Goal: Transaction & Acquisition: Purchase product/service

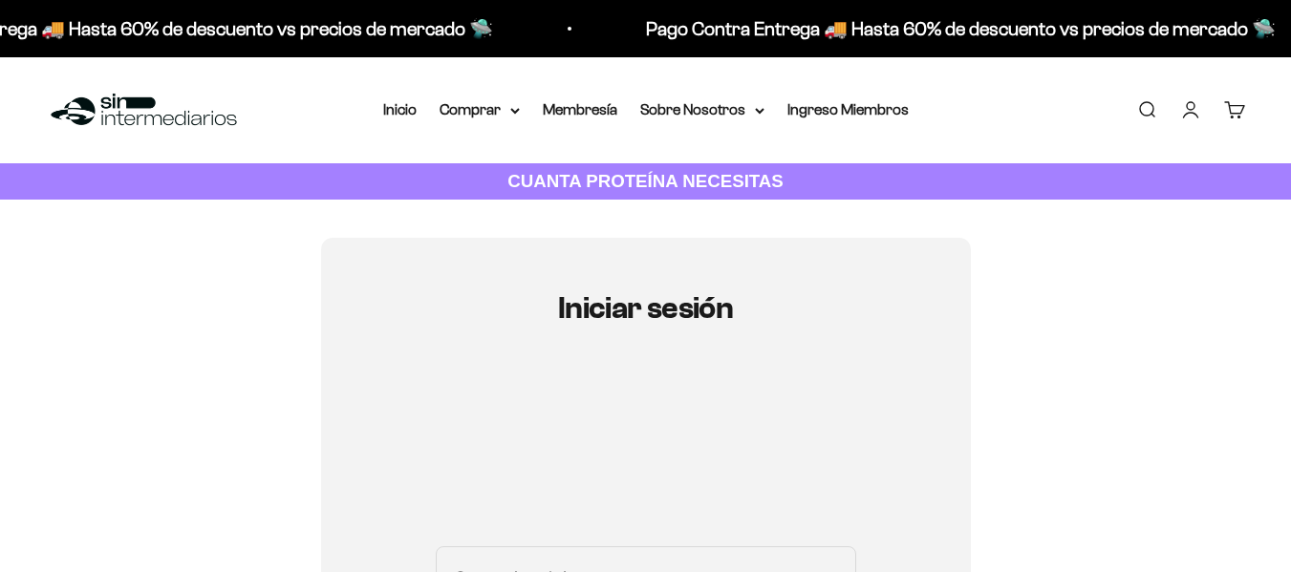
scroll to position [246, 0]
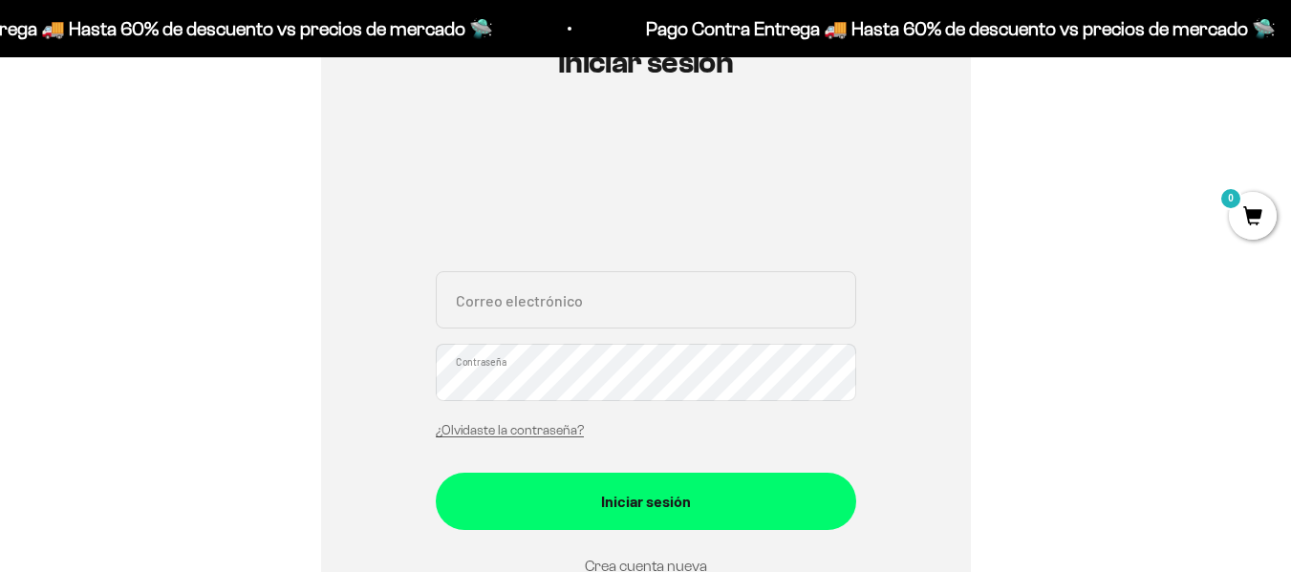
type input "[EMAIL_ADDRESS][DOMAIN_NAME]"
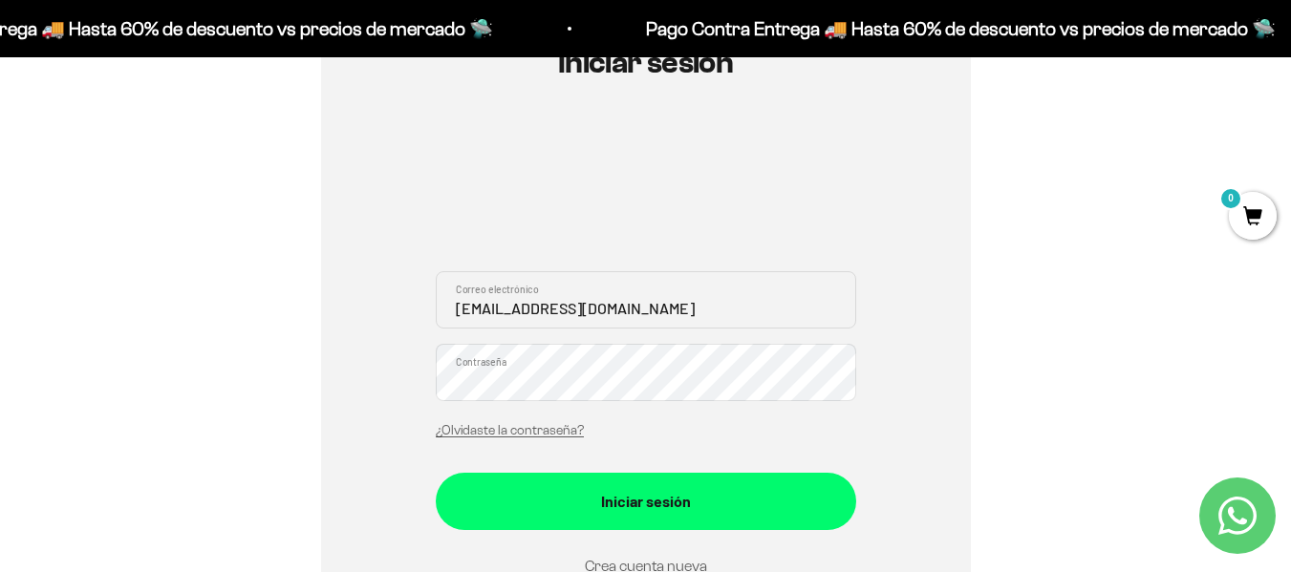
click at [436, 473] on button "Iniciar sesión" at bounding box center [646, 501] width 420 height 57
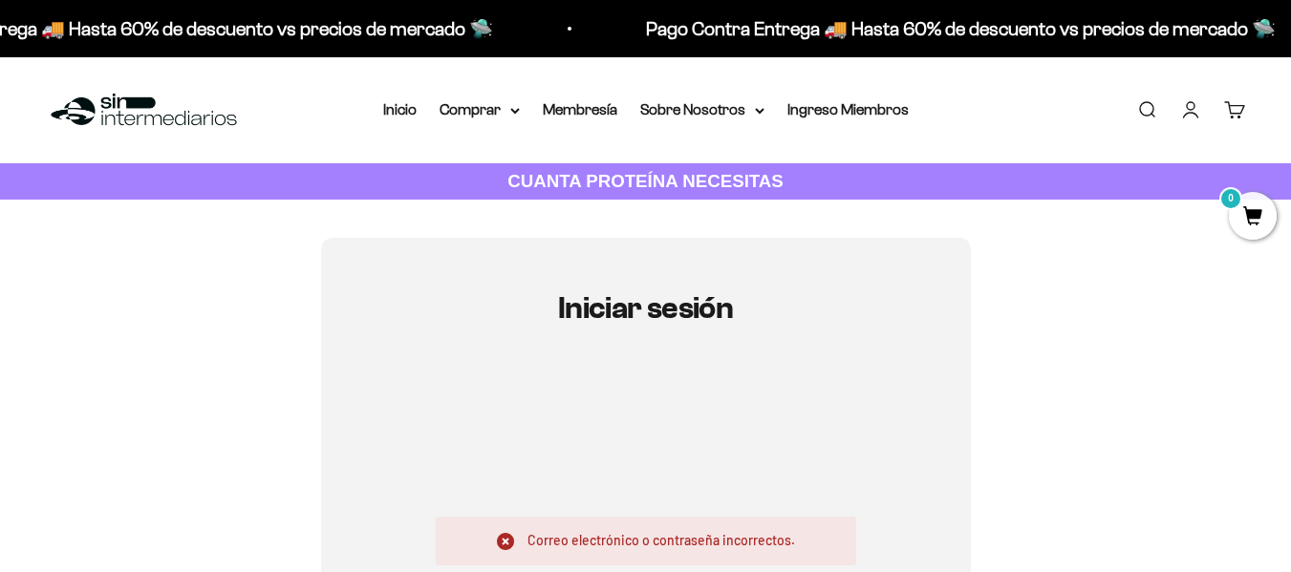
scroll to position [211, 0]
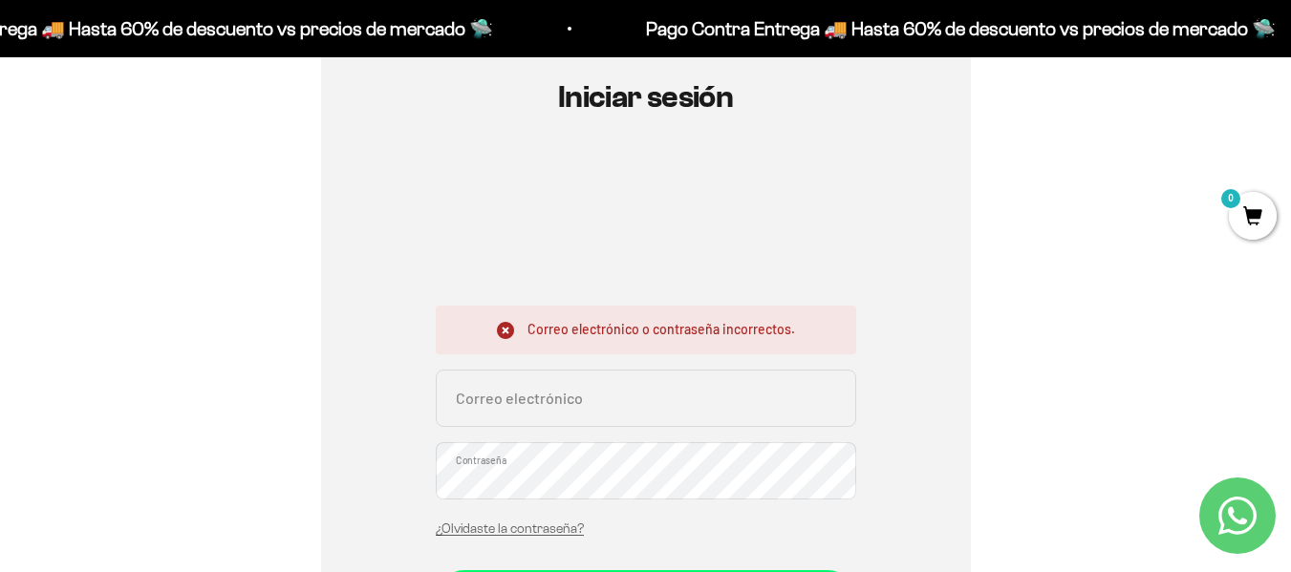
click at [493, 397] on input "Correo electrónico" at bounding box center [646, 398] width 420 height 57
type input "[EMAIL_ADDRESS][DOMAIN_NAME]"
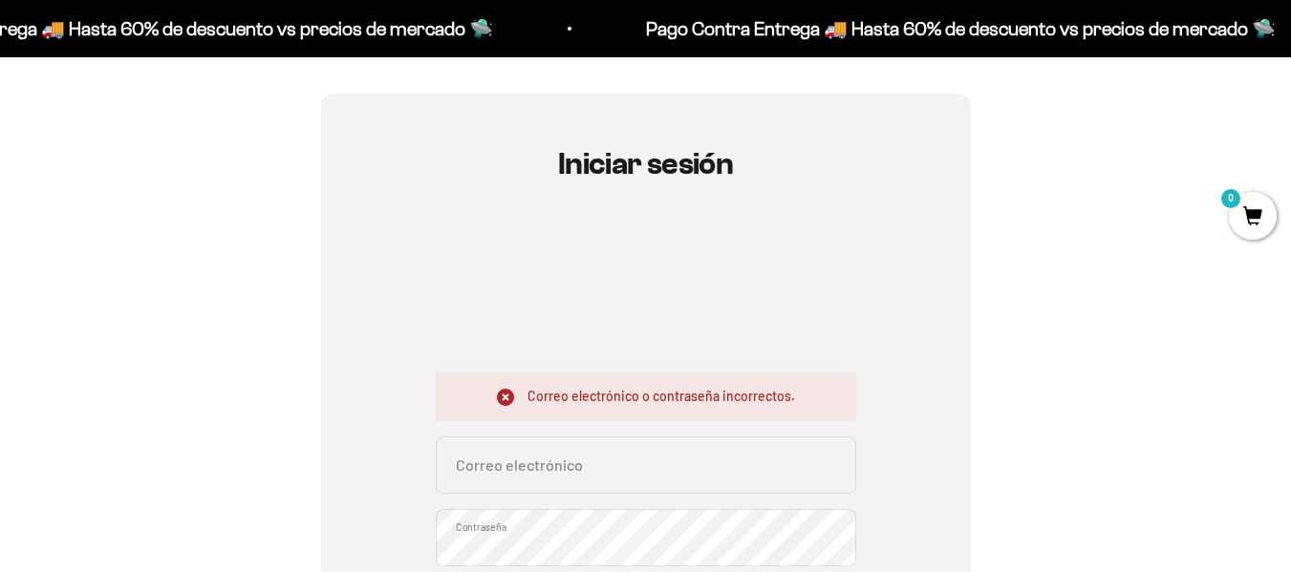
scroll to position [145, 0]
click at [462, 451] on input "Correo electrónico" at bounding box center [646, 464] width 420 height 57
type input "[EMAIL_ADDRESS][DOMAIN_NAME]"
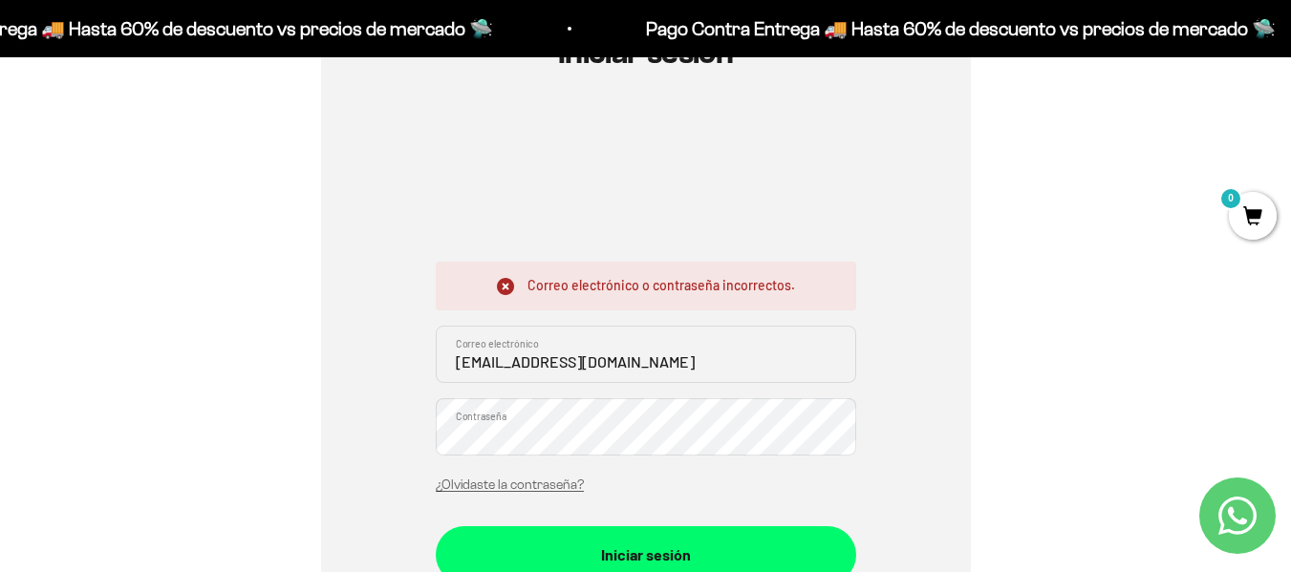
scroll to position [256, 0]
click at [436, 525] on button "Iniciar sesión" at bounding box center [646, 553] width 420 height 57
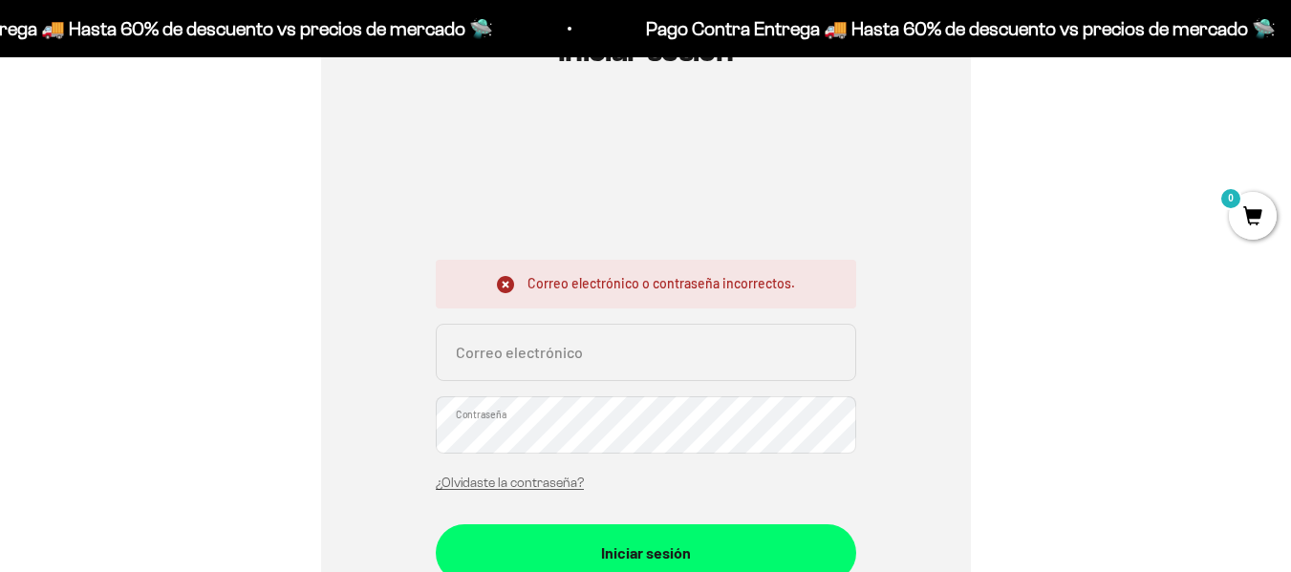
scroll to position [256, 0]
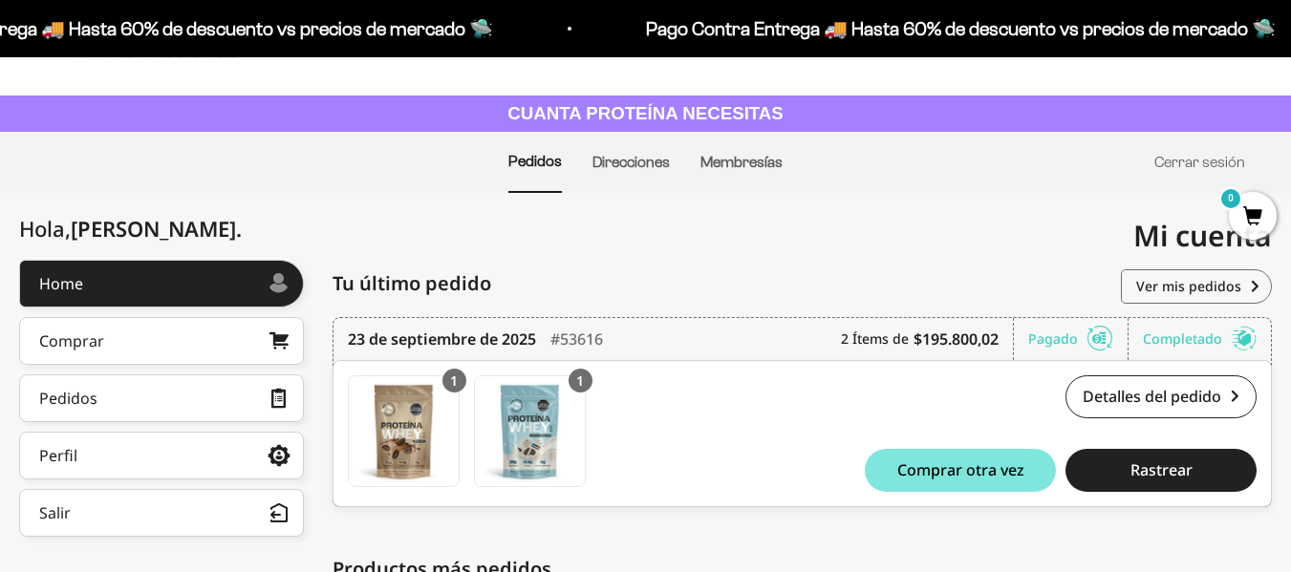
scroll to position [59, 0]
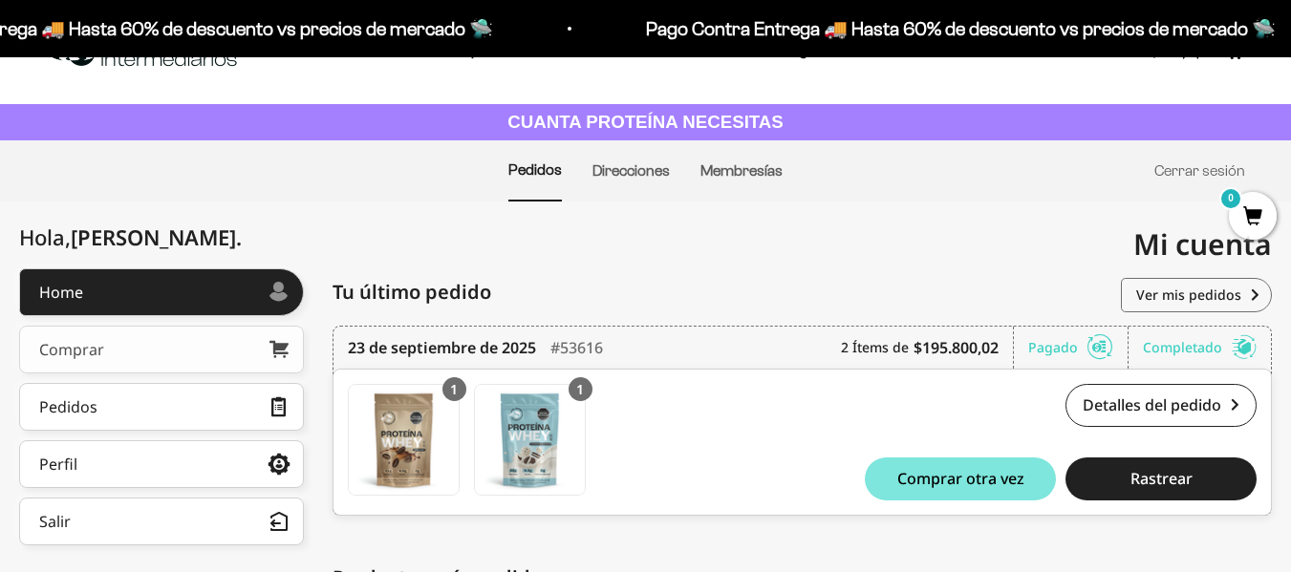
click at [160, 358] on link "Comprar" at bounding box center [161, 350] width 285 height 48
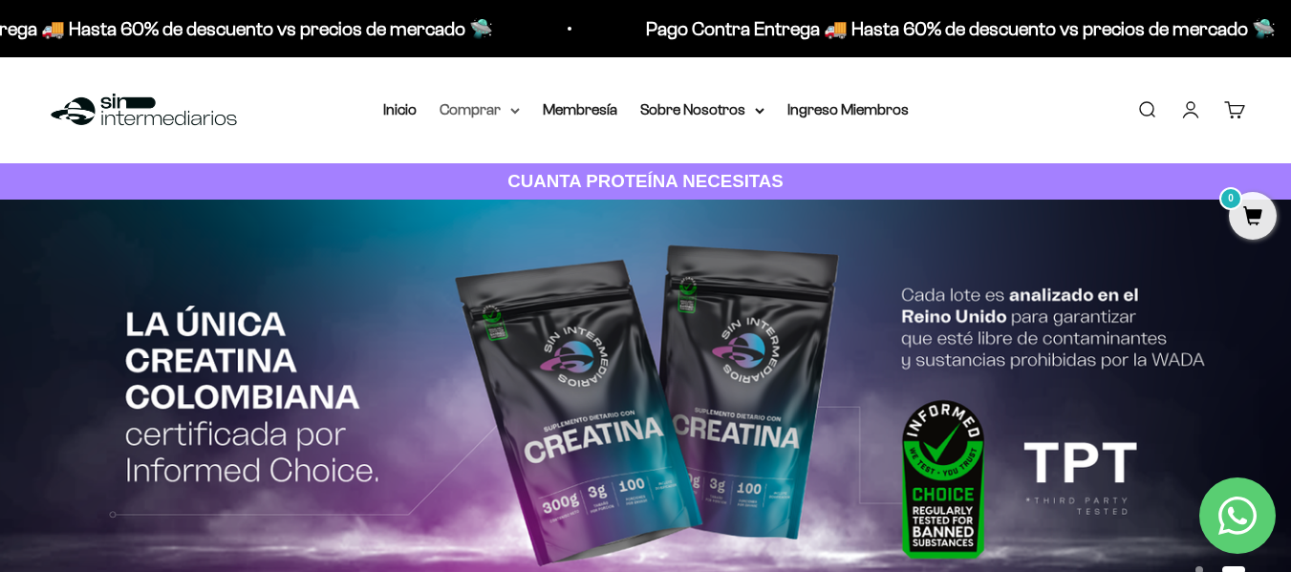
click at [503, 107] on summary "Comprar" at bounding box center [479, 109] width 80 height 25
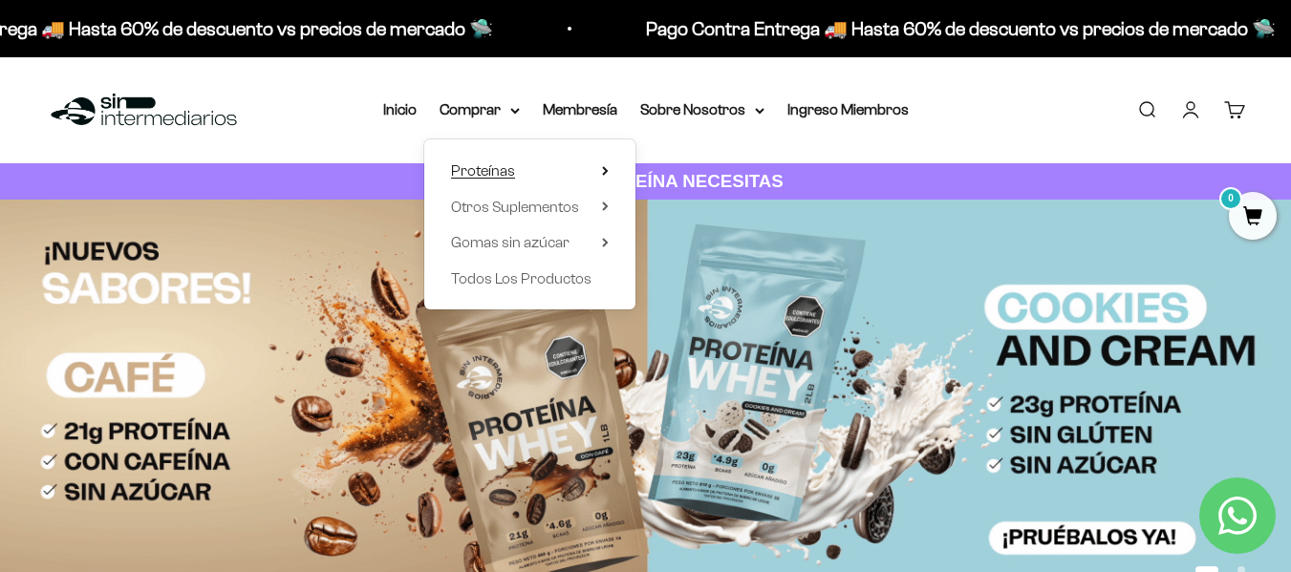
click at [530, 165] on summary "Proteínas" at bounding box center [530, 171] width 158 height 25
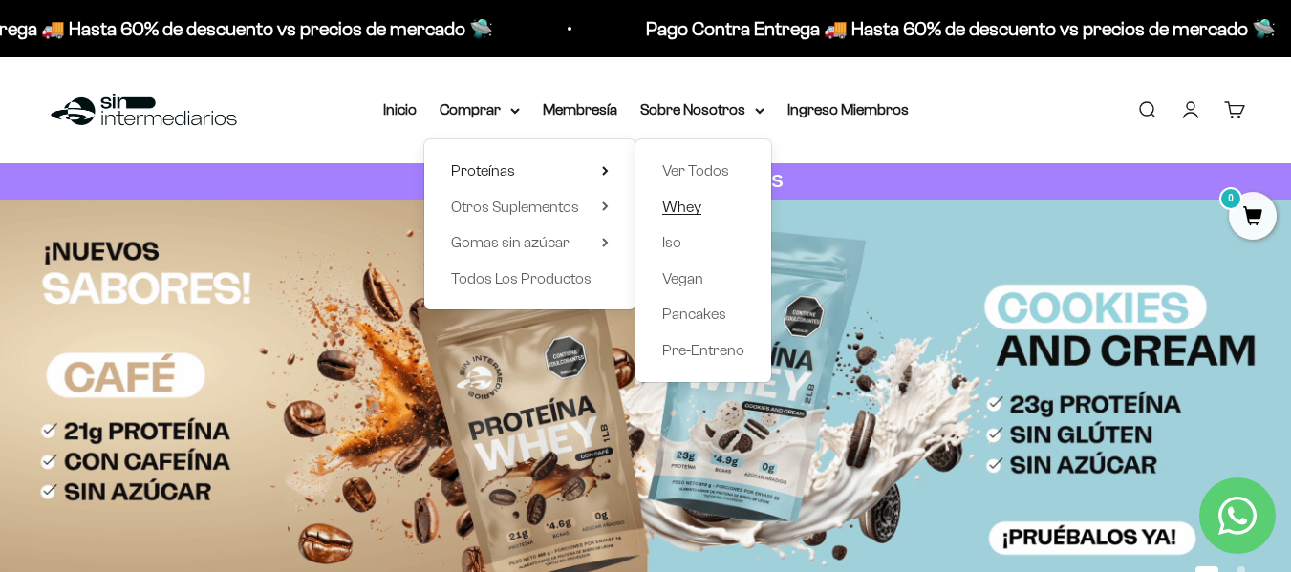
click at [697, 214] on span "Whey" at bounding box center [681, 207] width 39 height 16
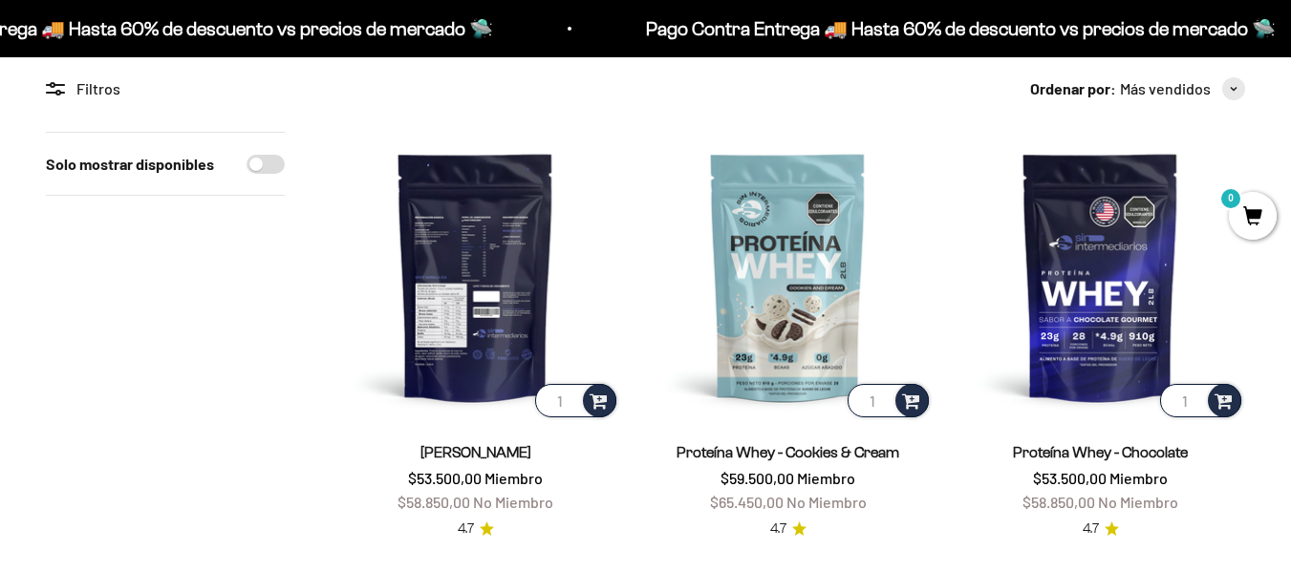
scroll to position [319, 0]
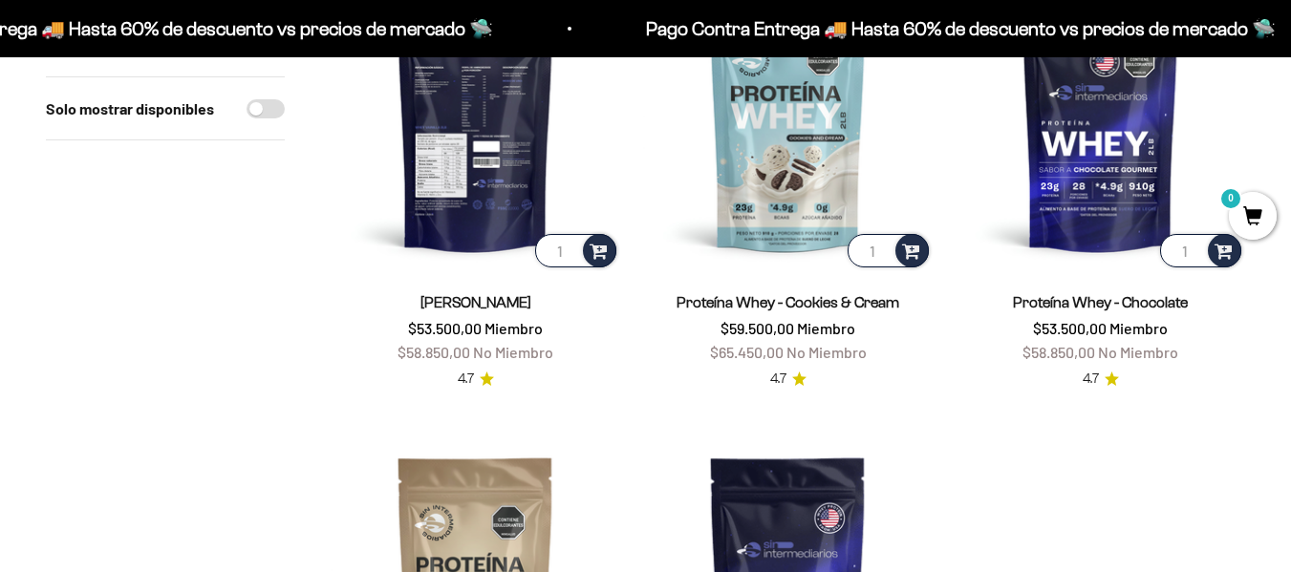
click at [451, 129] on img at bounding box center [475, 126] width 289 height 289
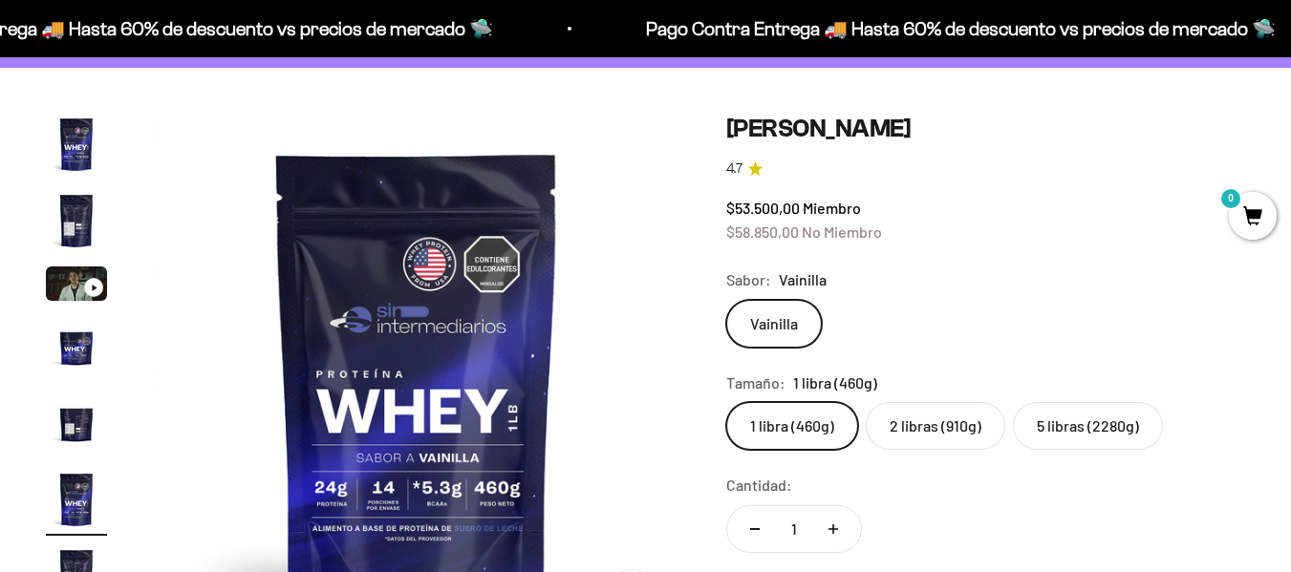
scroll to position [133, 0]
click at [1048, 406] on label "5 libras (2280g)" at bounding box center [1088, 425] width 150 height 48
click at [726, 401] on input "5 libras (2280g)" at bounding box center [725, 400] width 1 height 1
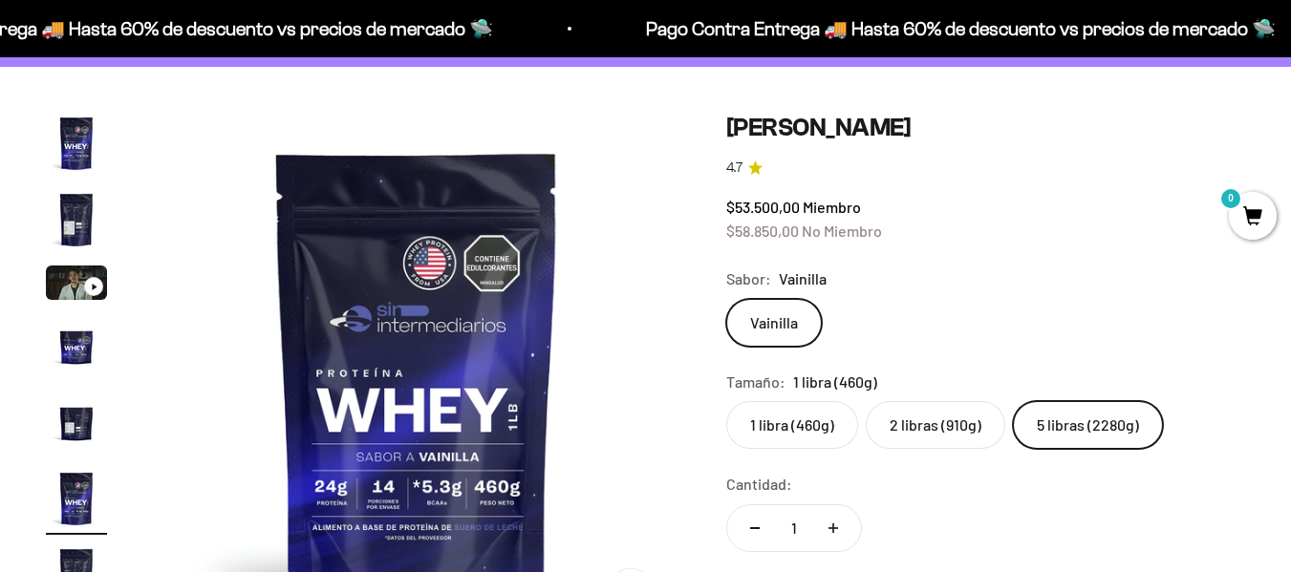
scroll to position [0, 1617]
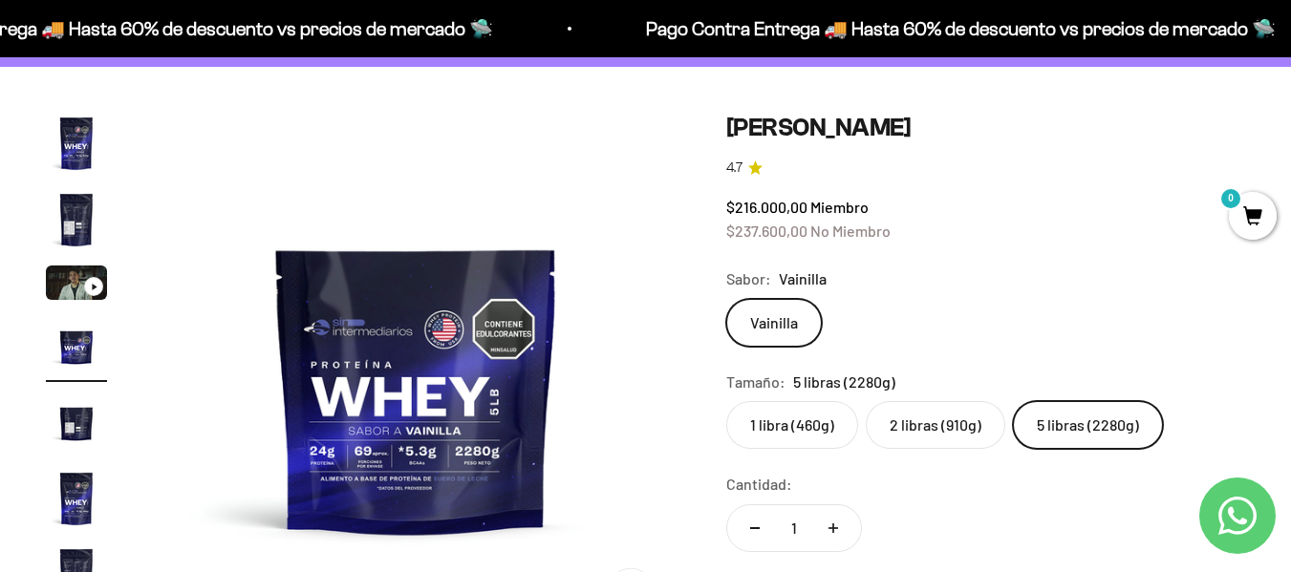
click at [899, 417] on label "2 libras (910g)" at bounding box center [935, 425] width 139 height 48
click at [726, 401] on input "2 libras (910g)" at bounding box center [725, 400] width 1 height 1
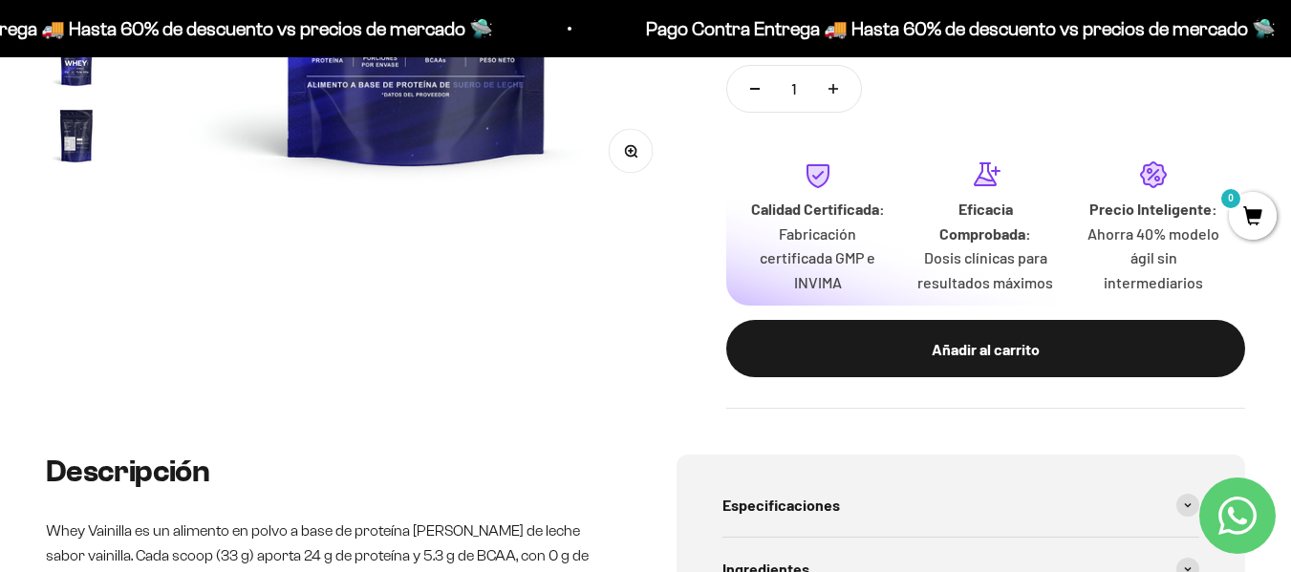
scroll to position [573, 0]
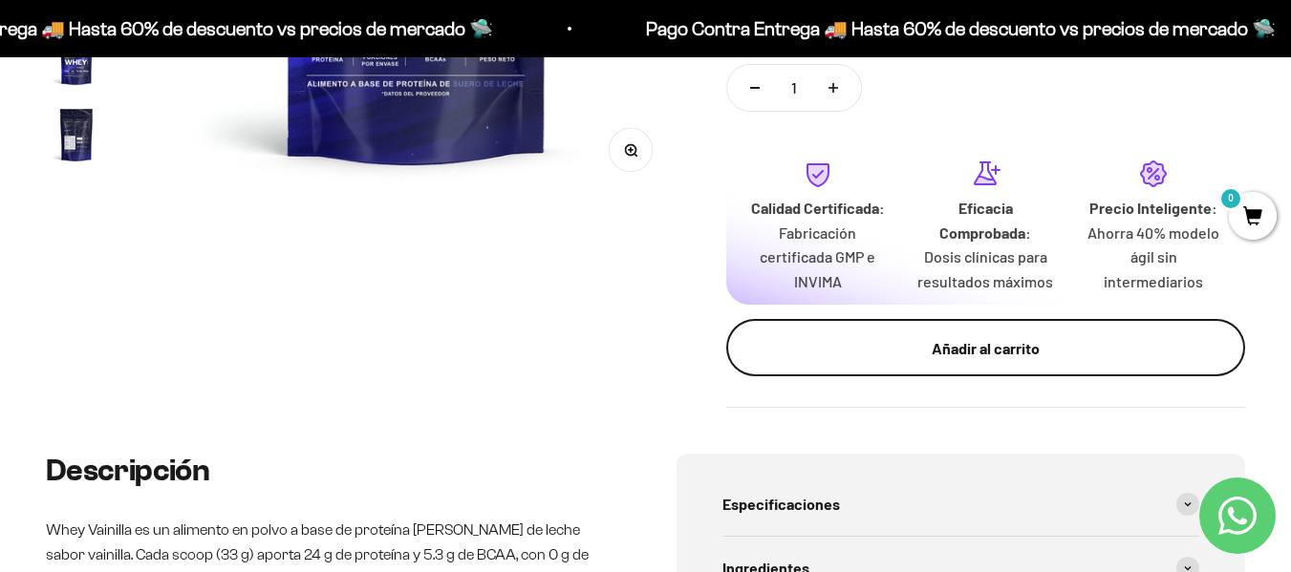
click at [1010, 351] on div "Añadir al carrito" at bounding box center [985, 348] width 442 height 25
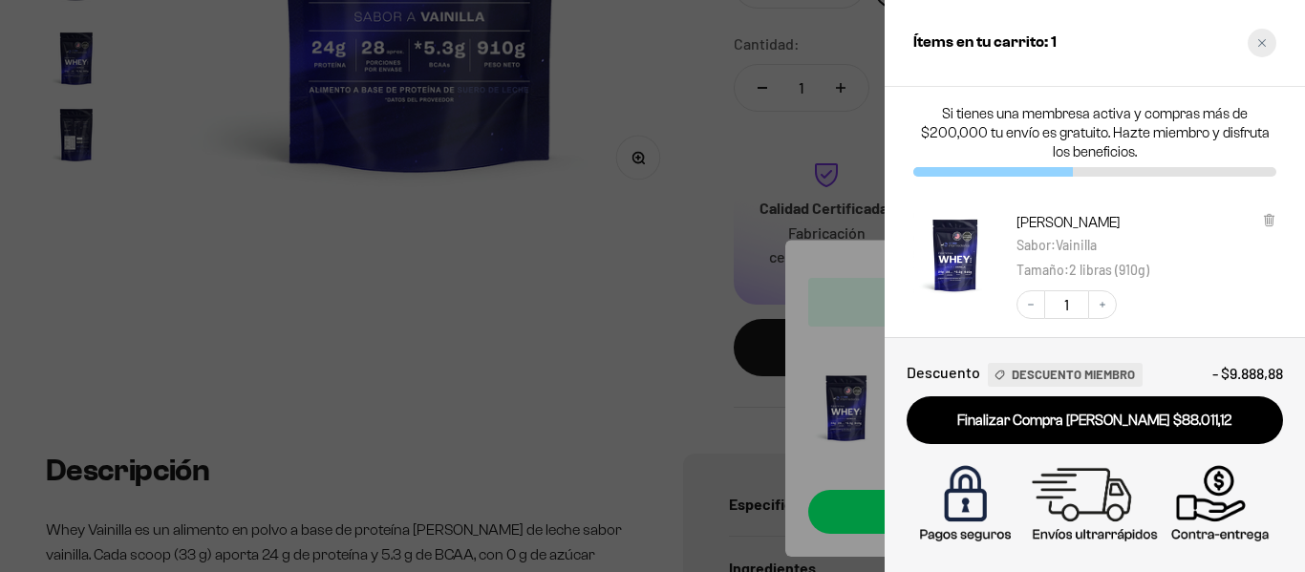
click at [1255, 50] on div "Close cart" at bounding box center [1262, 43] width 29 height 29
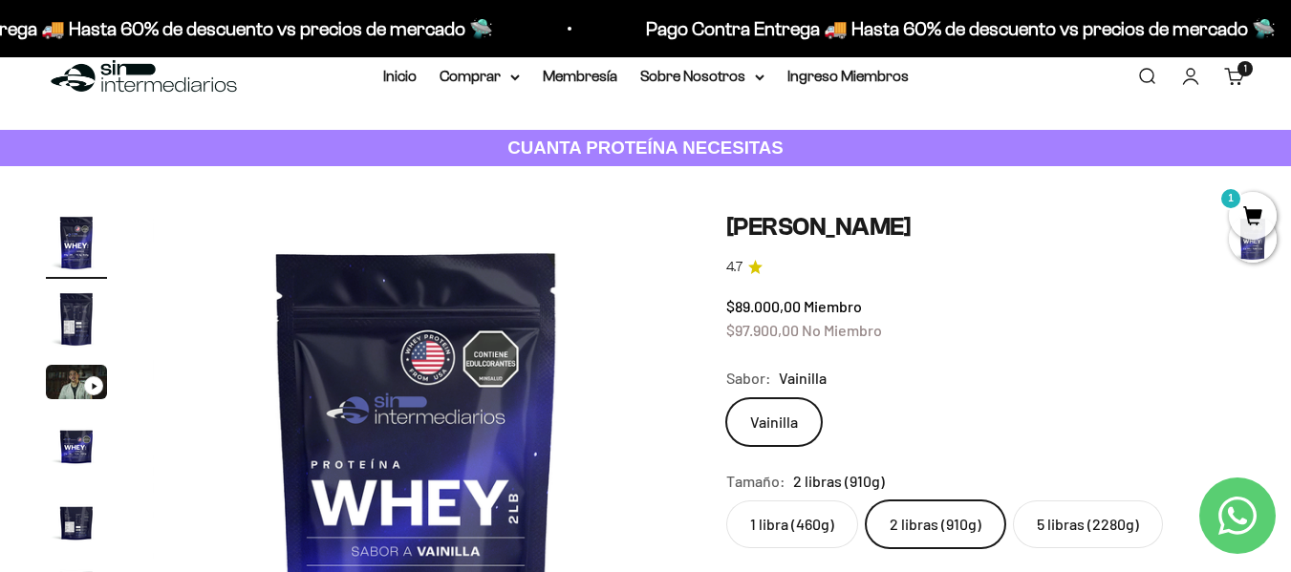
scroll to position [0, 0]
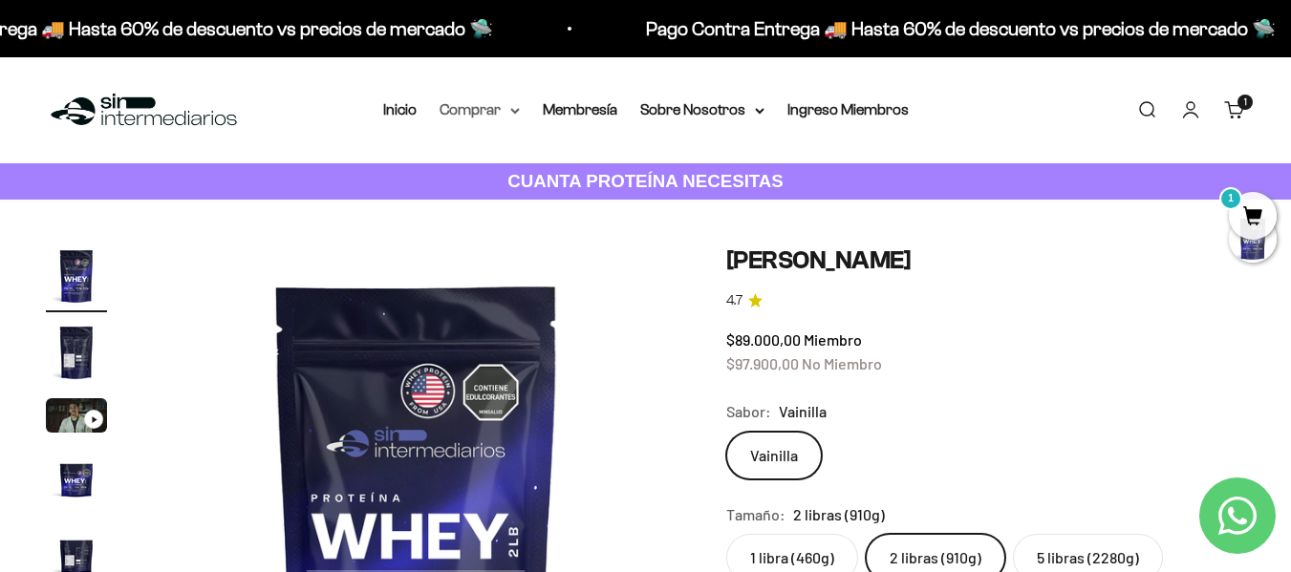
click at [482, 102] on summary "Comprar" at bounding box center [479, 109] width 80 height 25
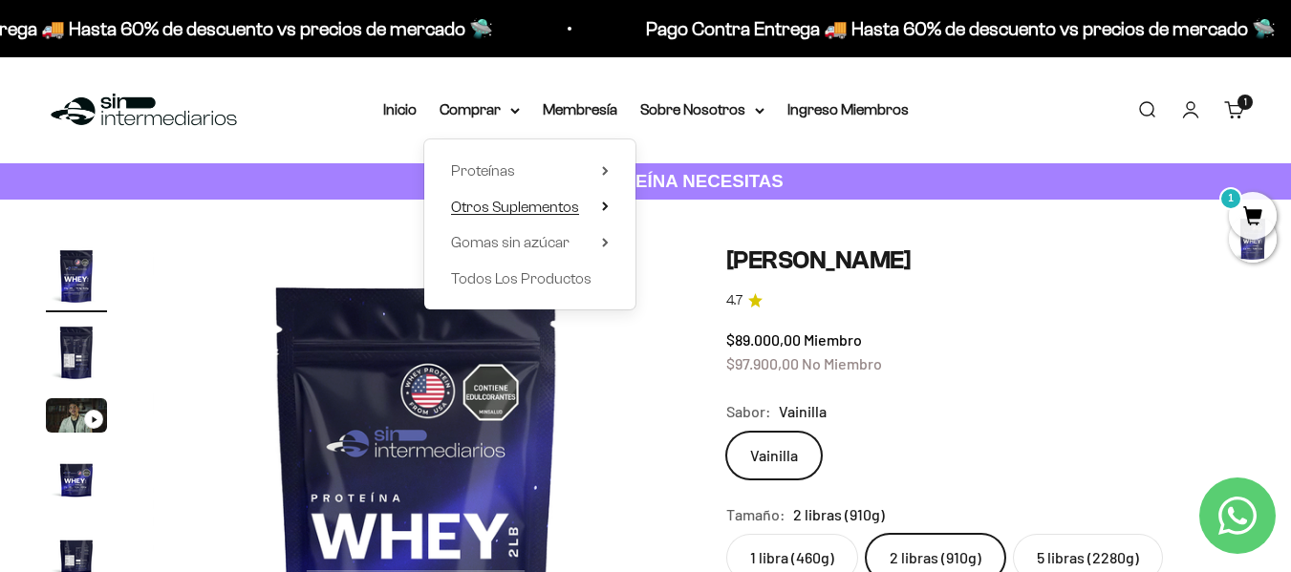
click at [543, 211] on span "Otros Suplementos" at bounding box center [515, 207] width 128 height 16
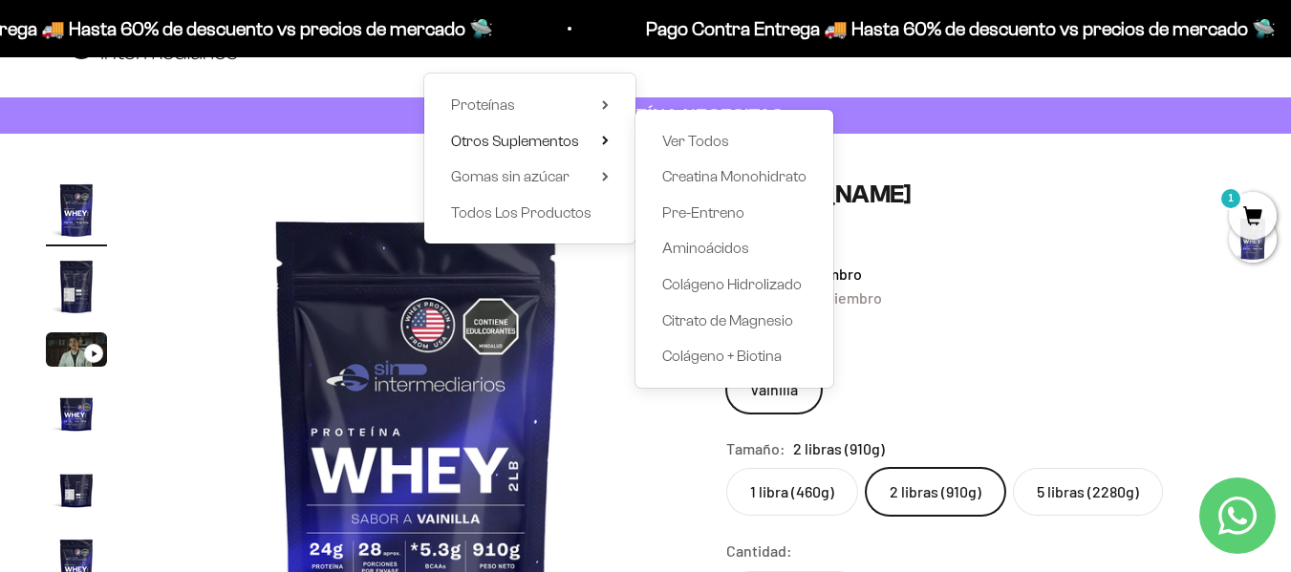
scroll to position [65, 0]
click at [1048, 341] on div "Sabor: Vainilla" at bounding box center [985, 346] width 519 height 25
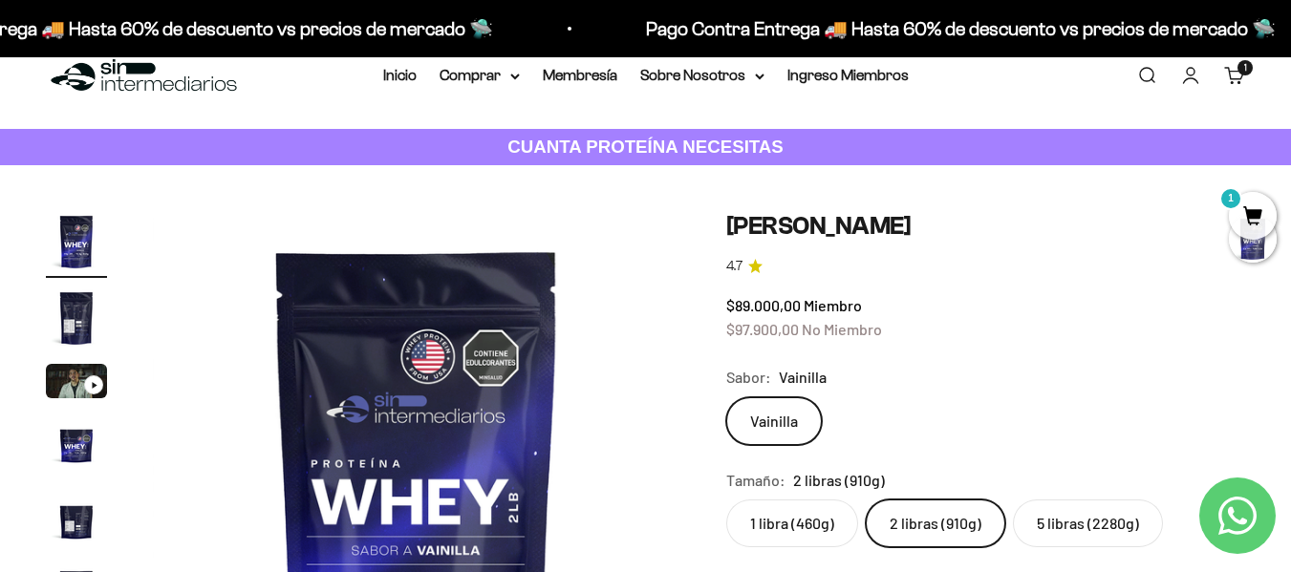
scroll to position [0, 0]
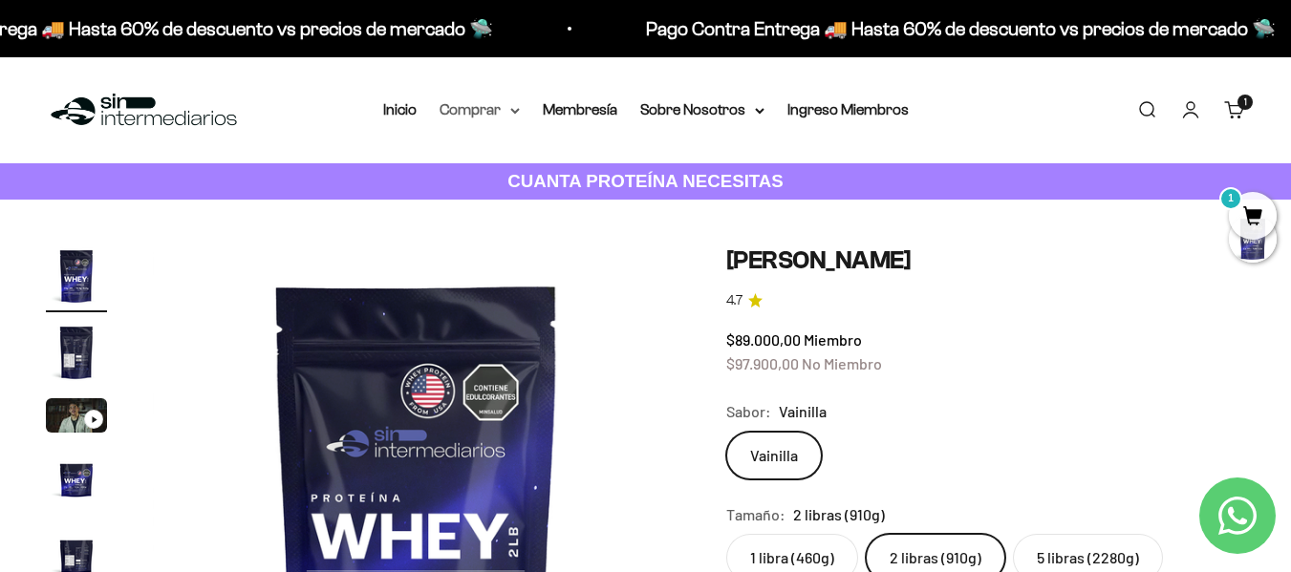
click at [478, 108] on summary "Comprar" at bounding box center [479, 109] width 80 height 25
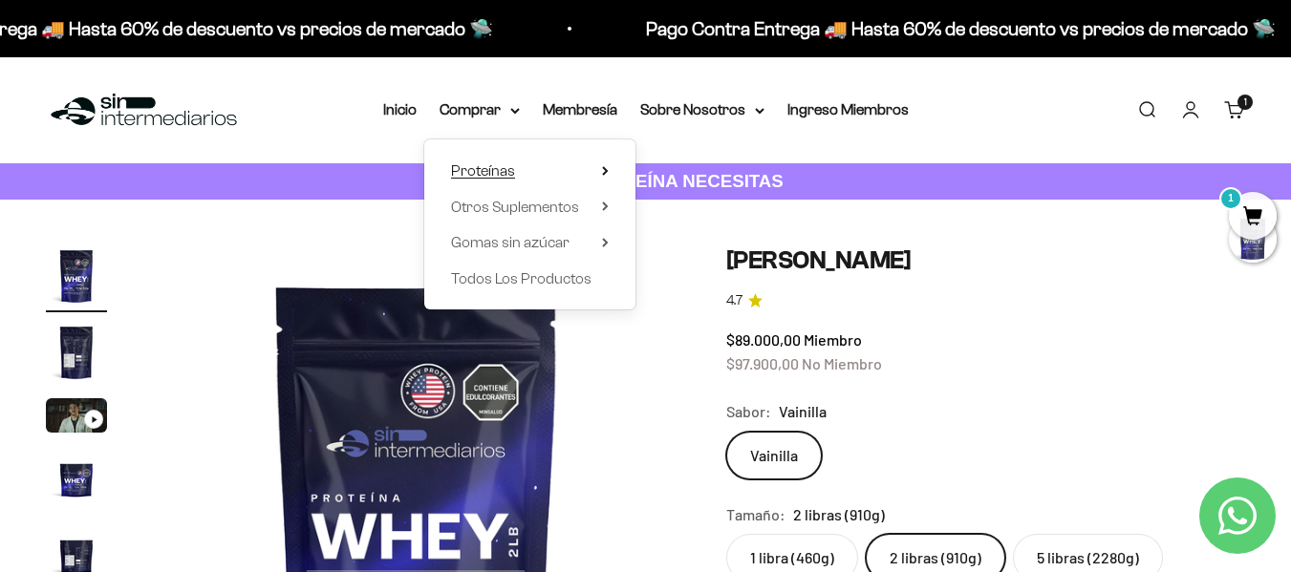
click at [527, 174] on summary "Proteínas" at bounding box center [530, 171] width 158 height 25
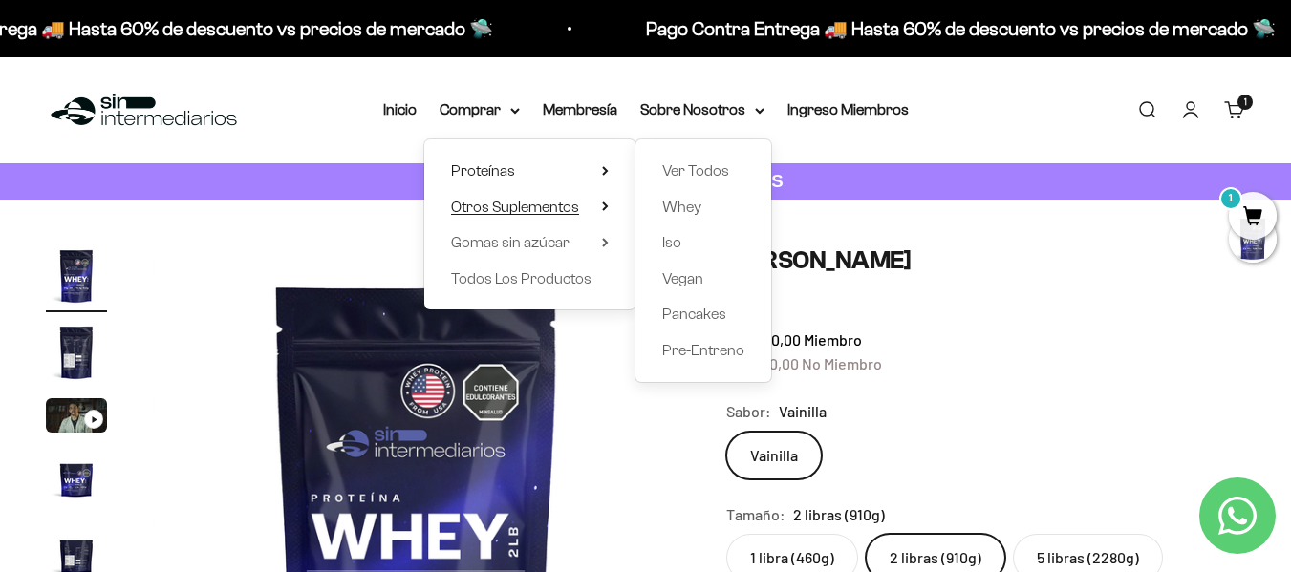
click at [540, 212] on span "Otros Suplementos" at bounding box center [515, 207] width 128 height 16
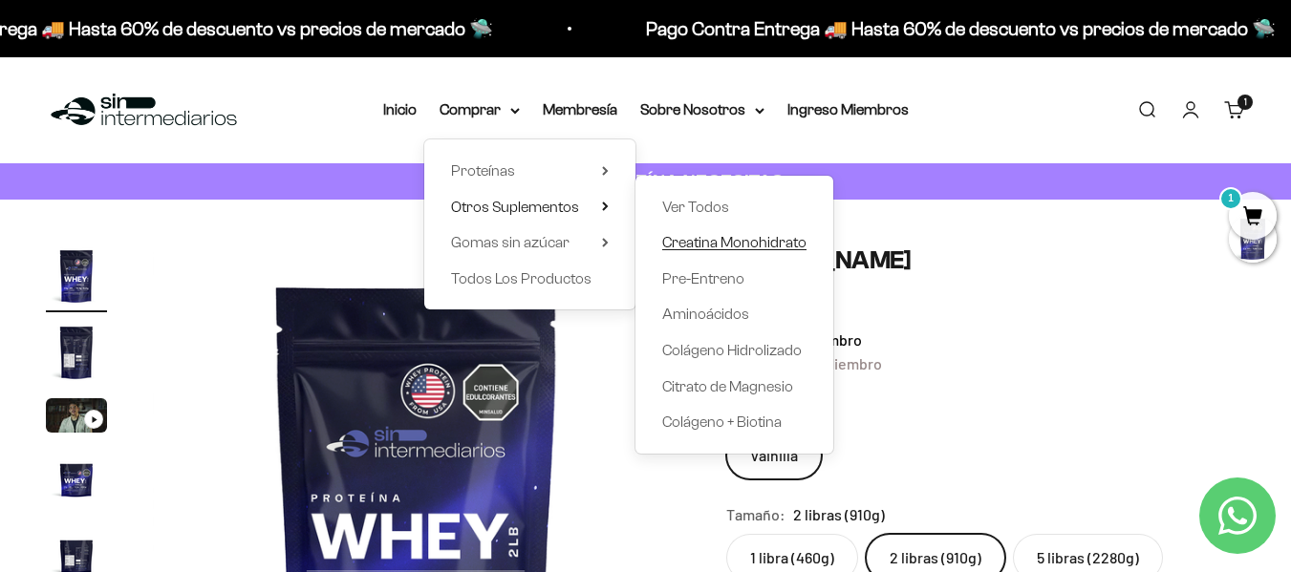
click at [702, 247] on span "Creatina Monohidrato" at bounding box center [734, 242] width 144 height 16
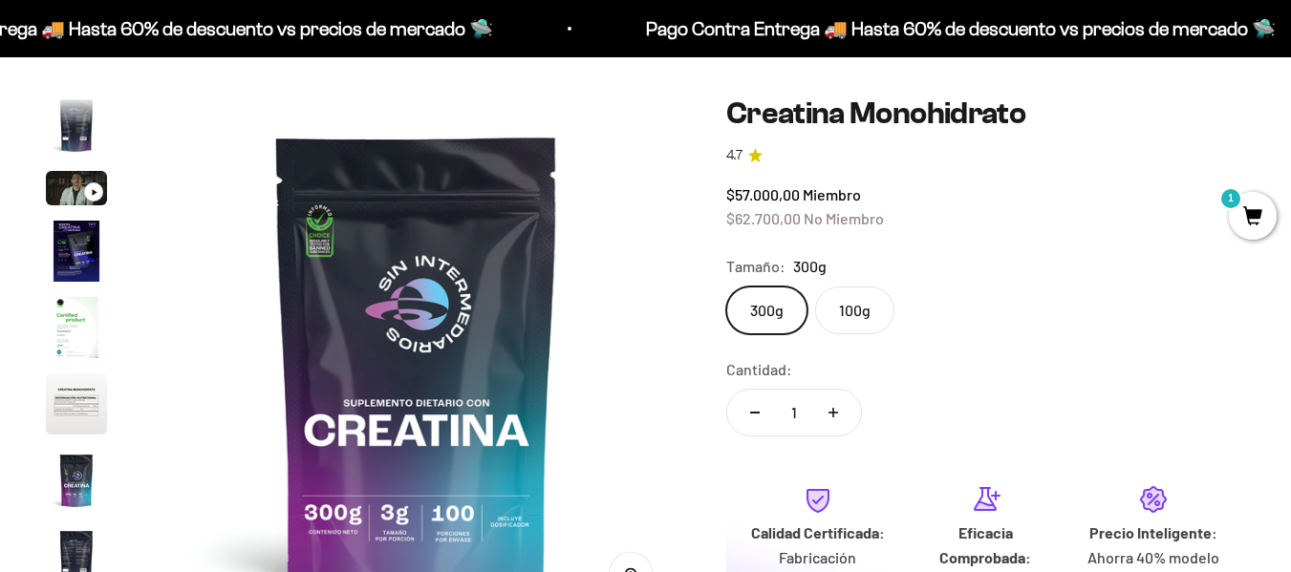
scroll to position [188, 0]
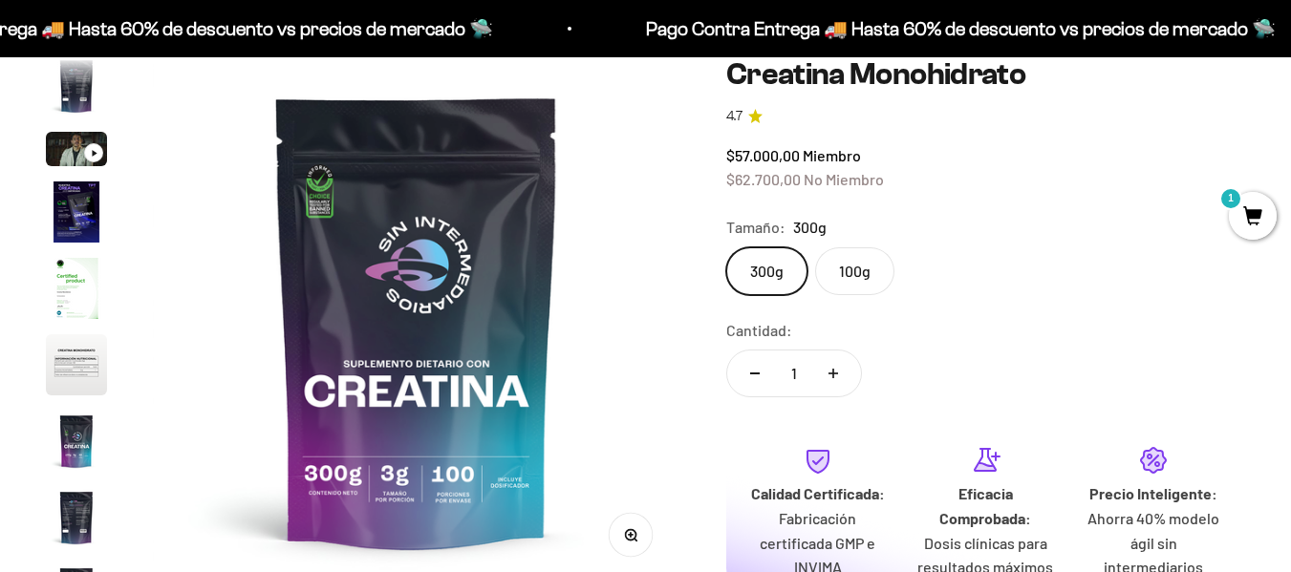
click at [856, 263] on label "100g" at bounding box center [854, 271] width 79 height 48
click at [726, 247] on input "100g" at bounding box center [725, 246] width 1 height 1
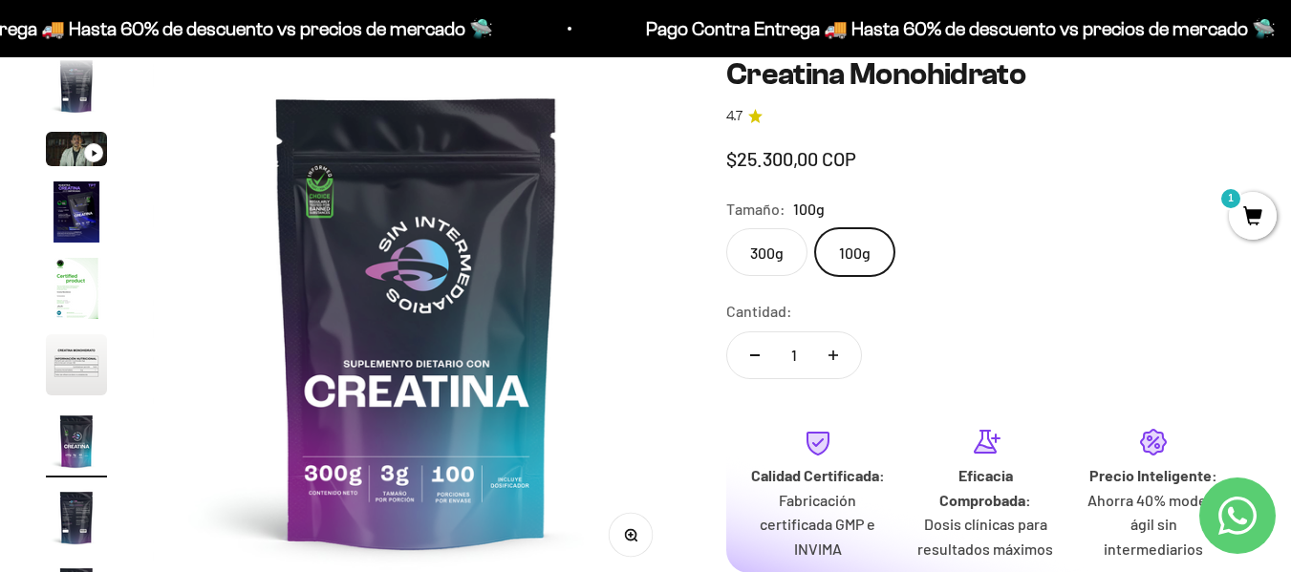
scroll to position [0, 3232]
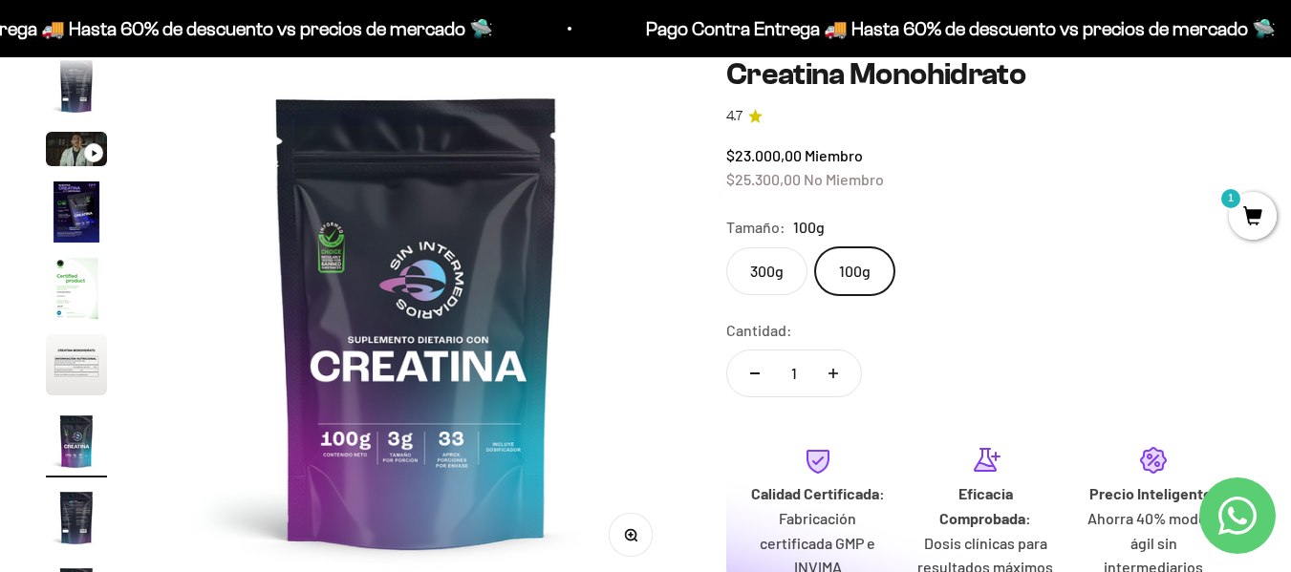
click at [778, 259] on label "300g" at bounding box center [766, 271] width 81 height 48
click at [726, 247] on input "300g" at bounding box center [725, 246] width 1 height 1
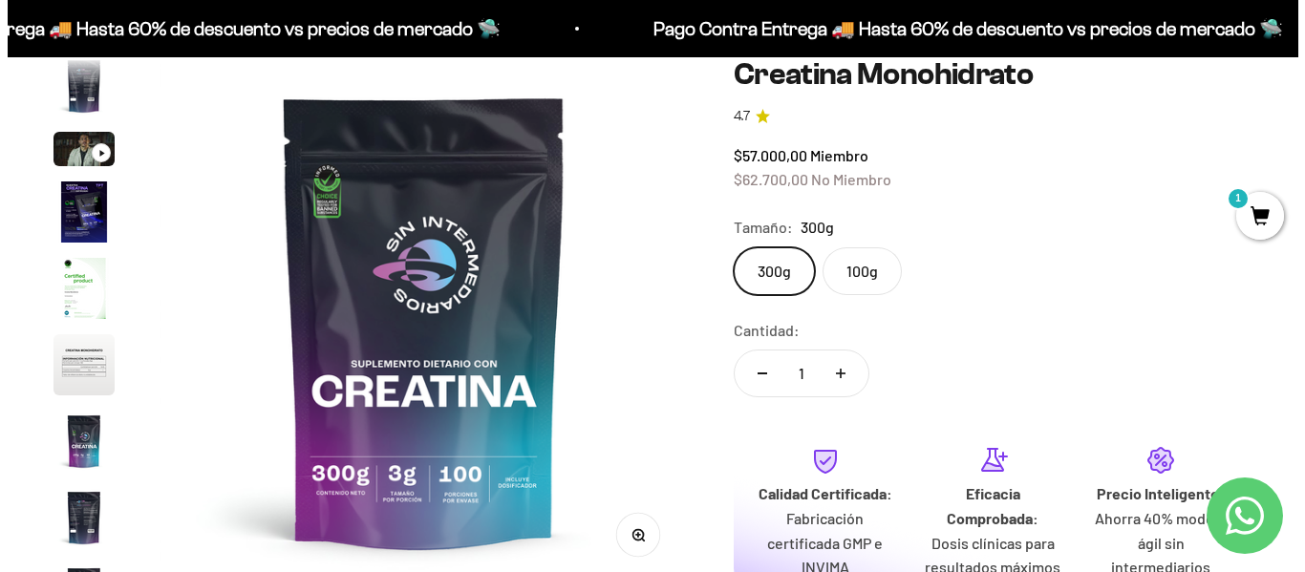
scroll to position [280, 0]
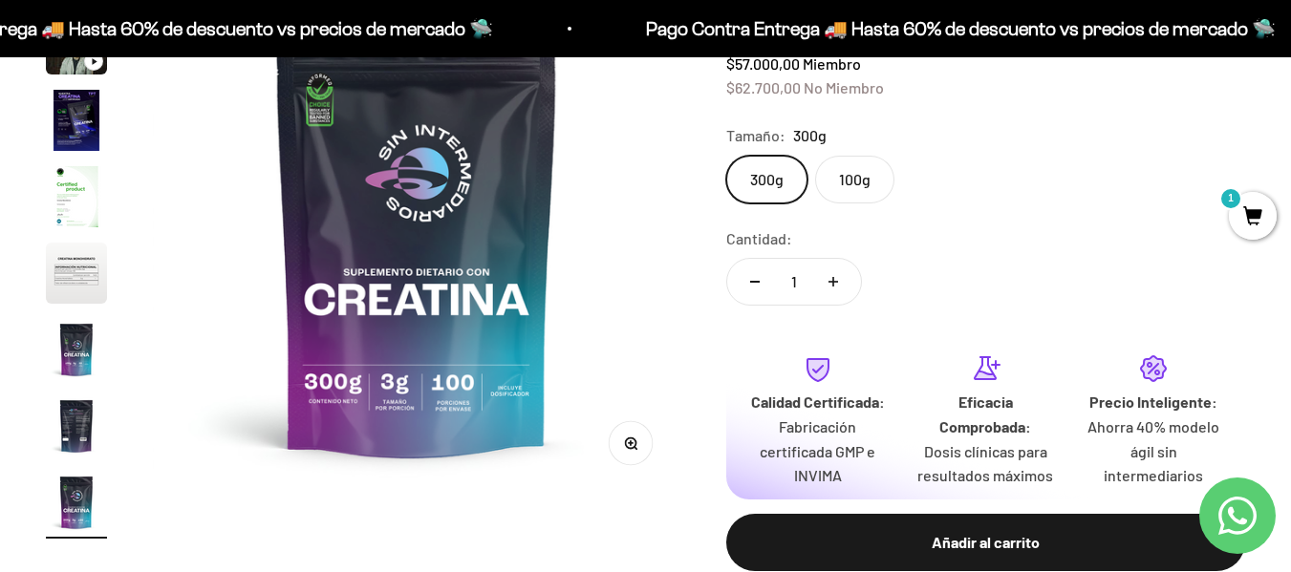
click at [838, 285] on button "Aumentar cantidad" at bounding box center [832, 282] width 55 height 46
type input "2"
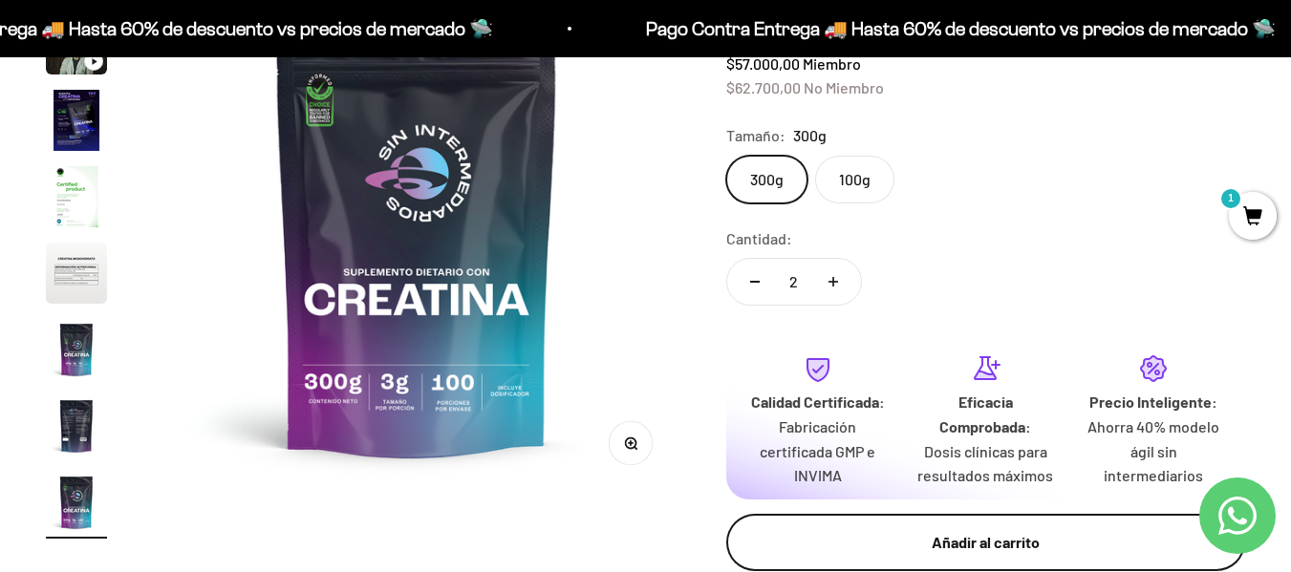
click at [1004, 543] on div "Añadir al carrito" at bounding box center [985, 542] width 442 height 25
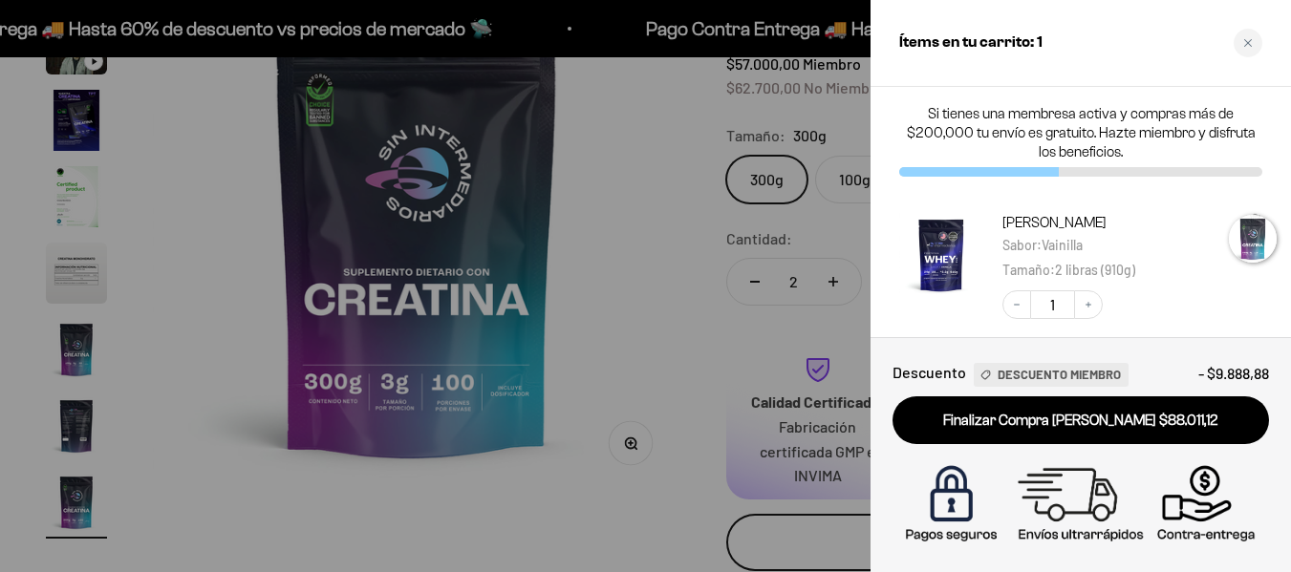
scroll to position [0, 4373]
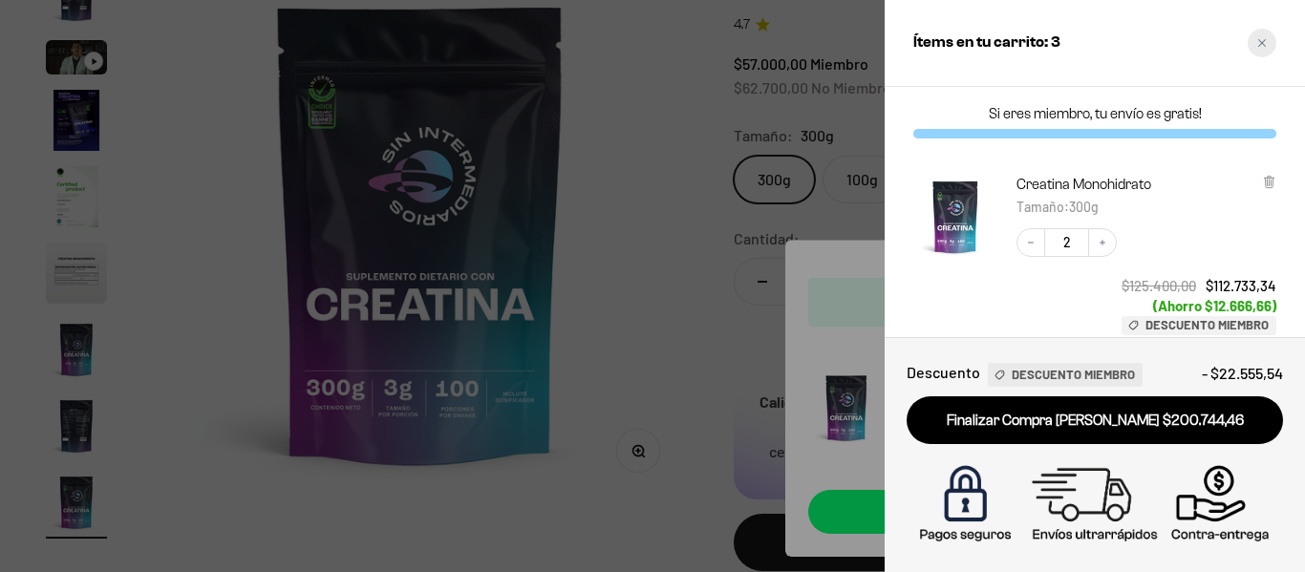
click at [1255, 42] on div "Close cart" at bounding box center [1262, 43] width 29 height 29
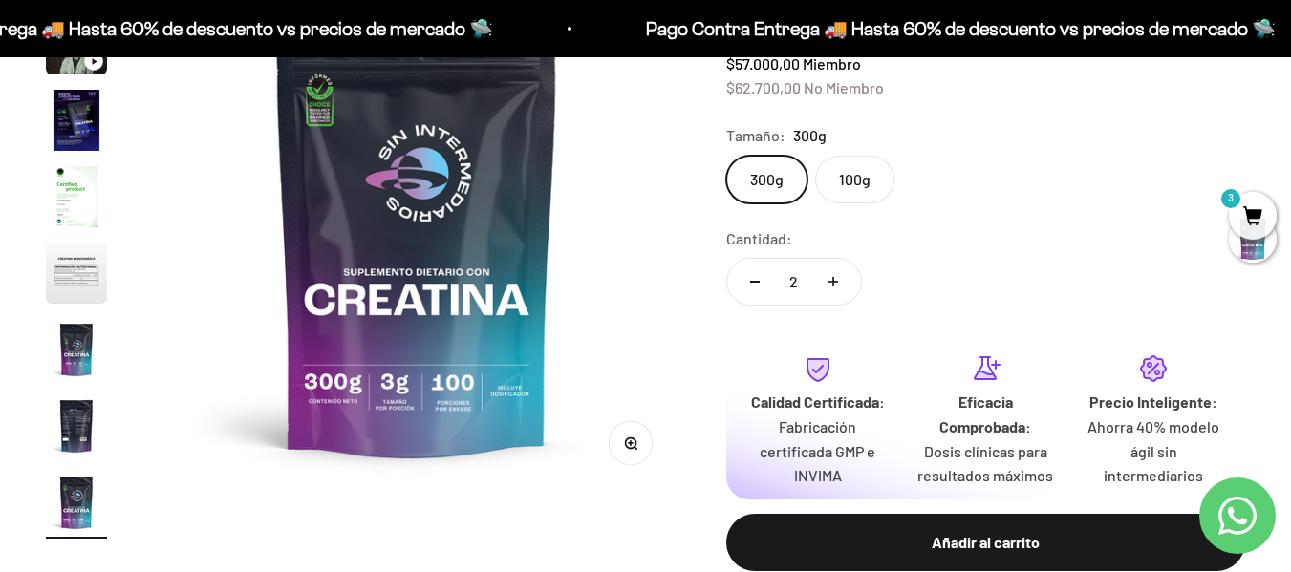
scroll to position [0, 0]
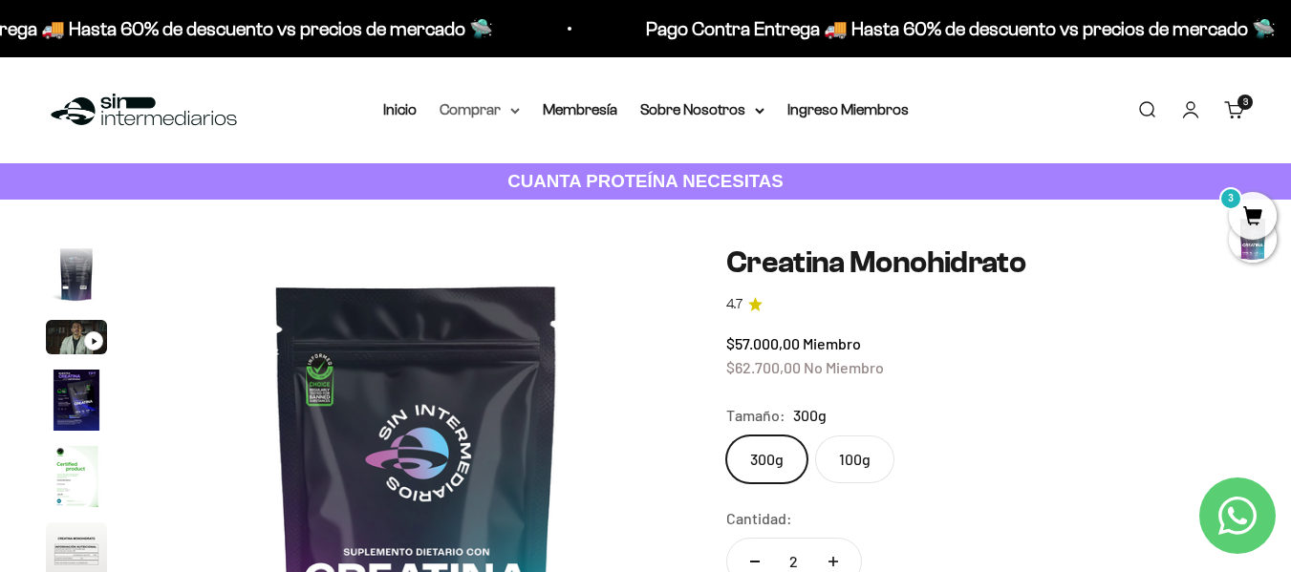
click at [479, 109] on summary "Comprar" at bounding box center [479, 109] width 80 height 25
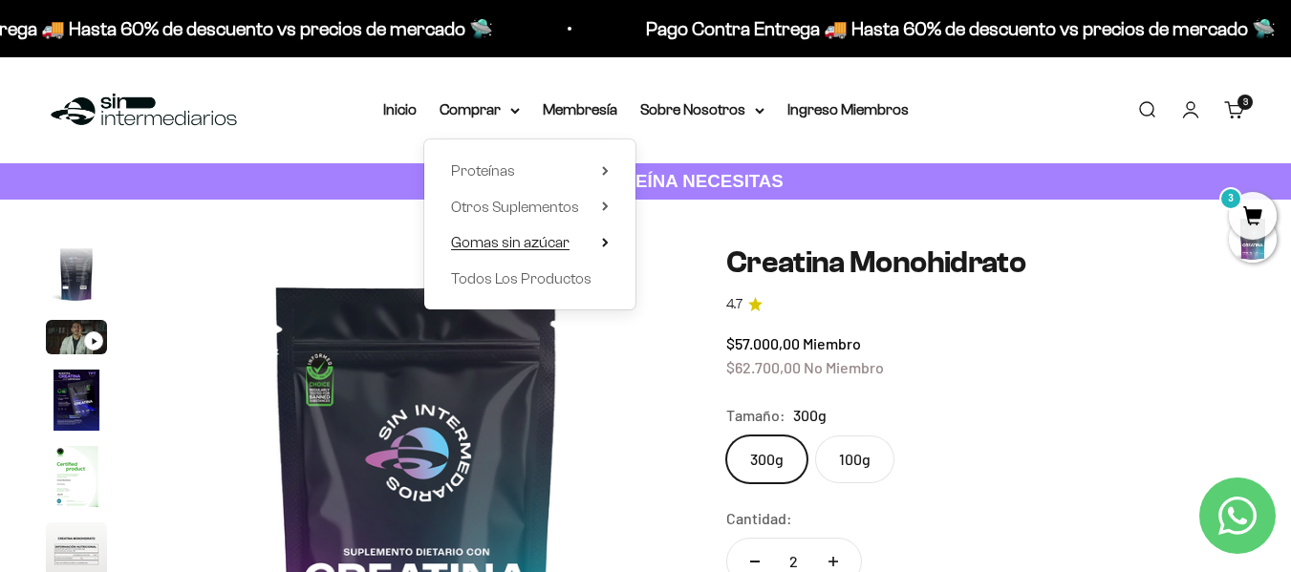
click at [507, 239] on span "Gomas sin azúcar" at bounding box center [510, 242] width 118 height 16
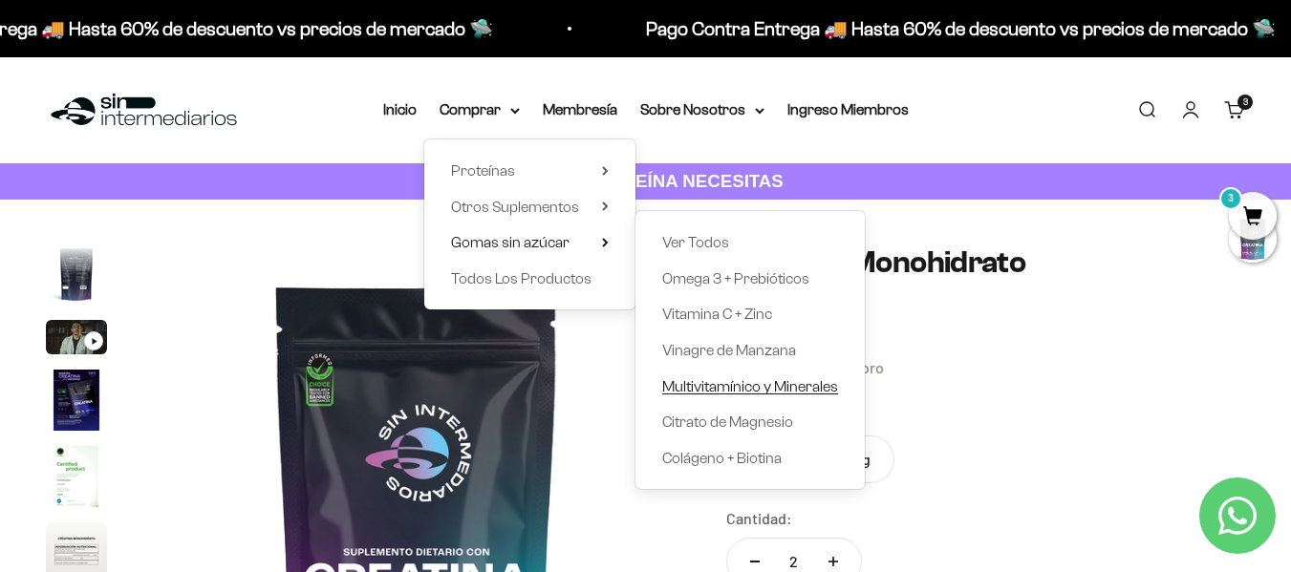
click at [736, 393] on span "Multivitamínico y Minerales" at bounding box center [750, 386] width 176 height 16
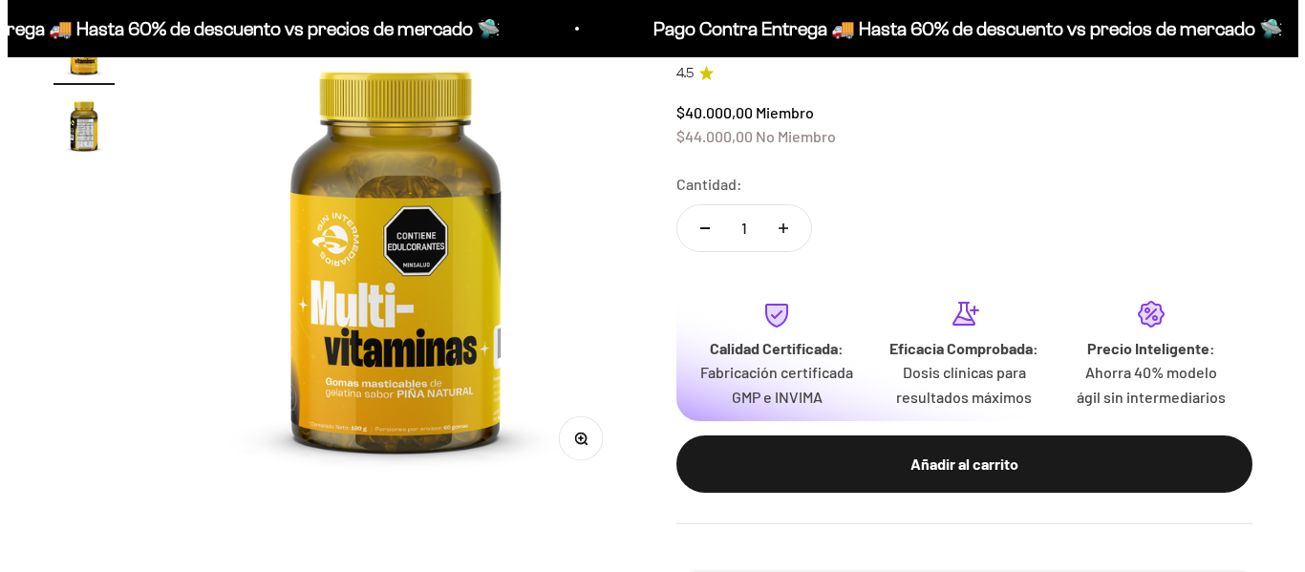
scroll to position [228, 0]
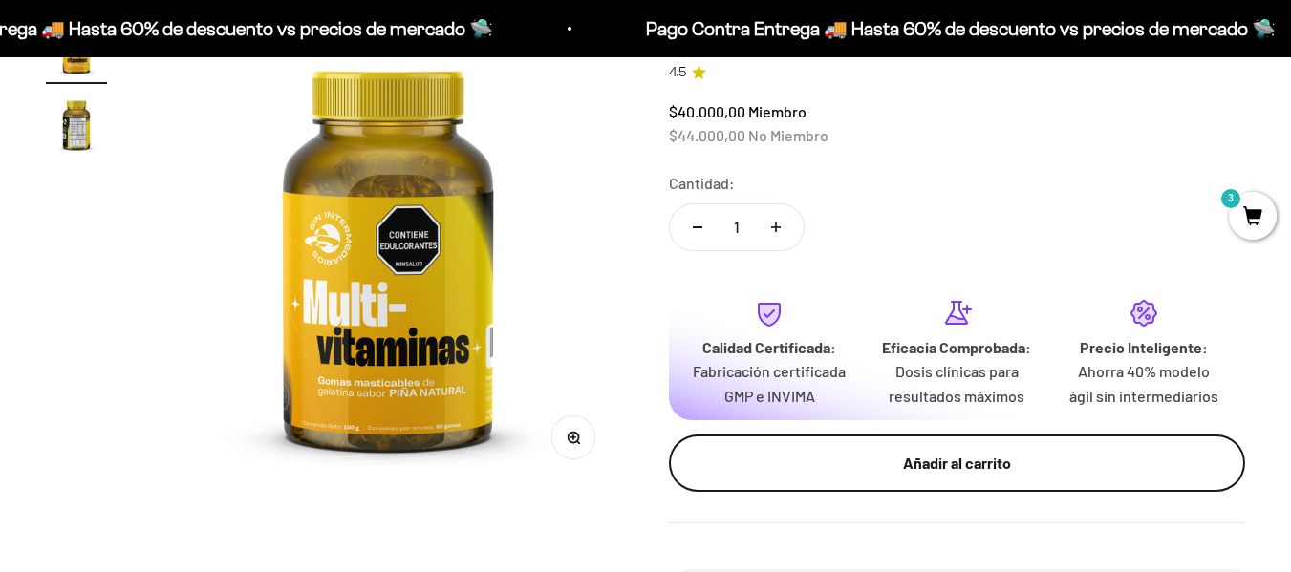
click at [888, 465] on div "Añadir al carrito" at bounding box center [957, 463] width 501 height 25
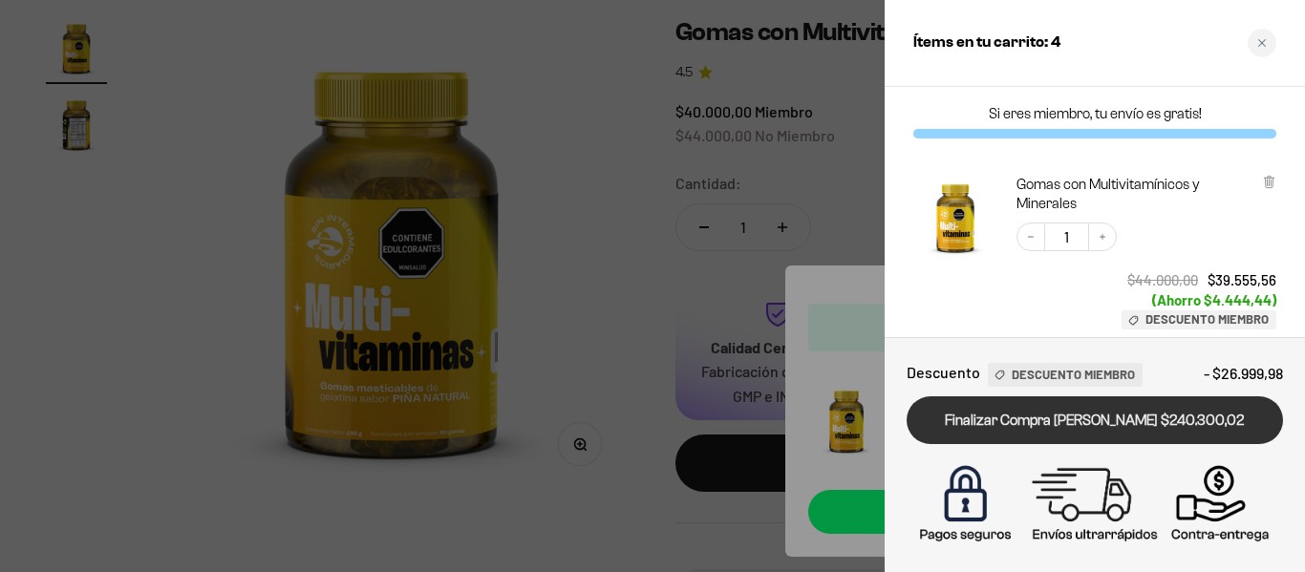
click at [1084, 418] on link "Finalizar Compra Segura $240.300,02" at bounding box center [1095, 421] width 376 height 49
